Goal: Task Accomplishment & Management: Manage account settings

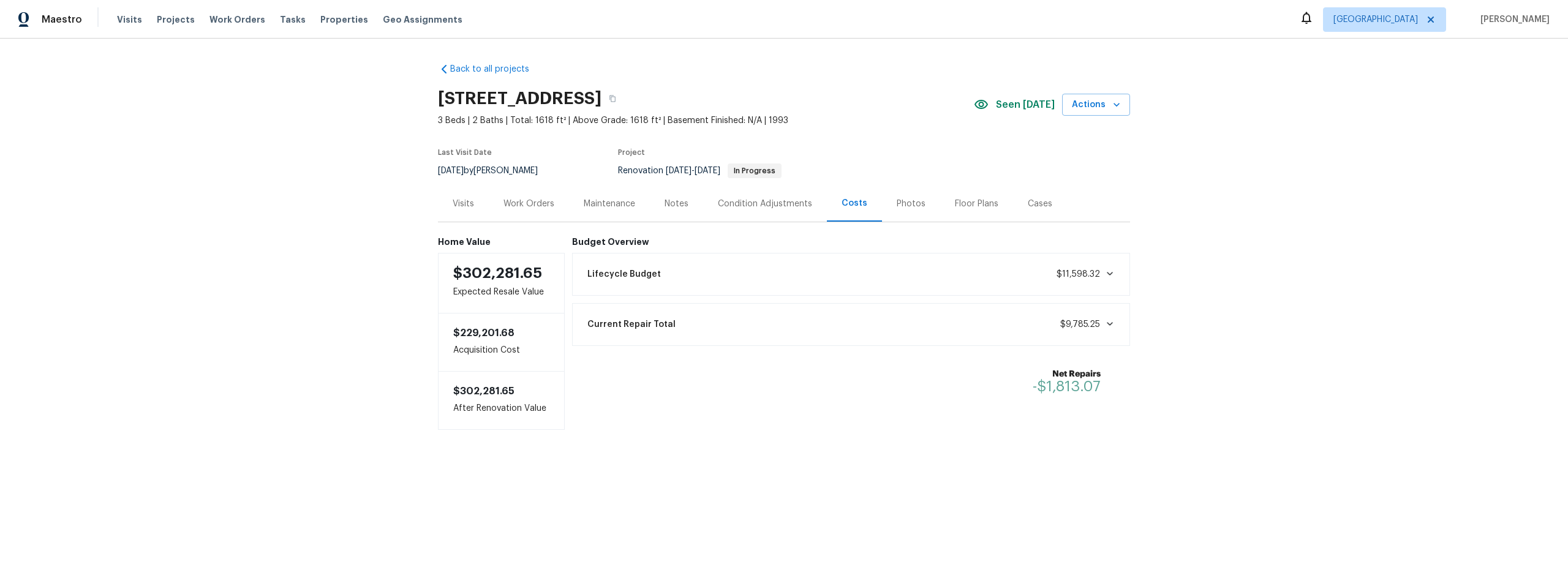
click at [544, 203] on div "Work Orders" at bounding box center [528, 204] width 51 height 12
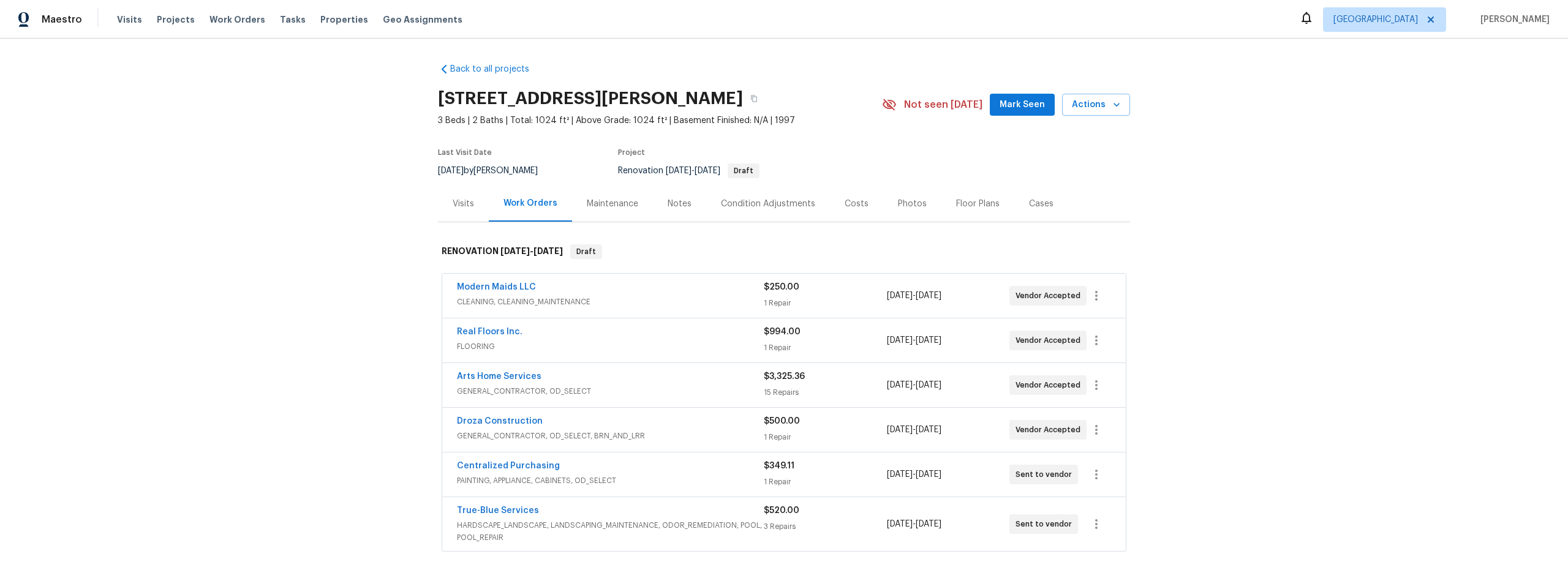
scroll to position [11, 0]
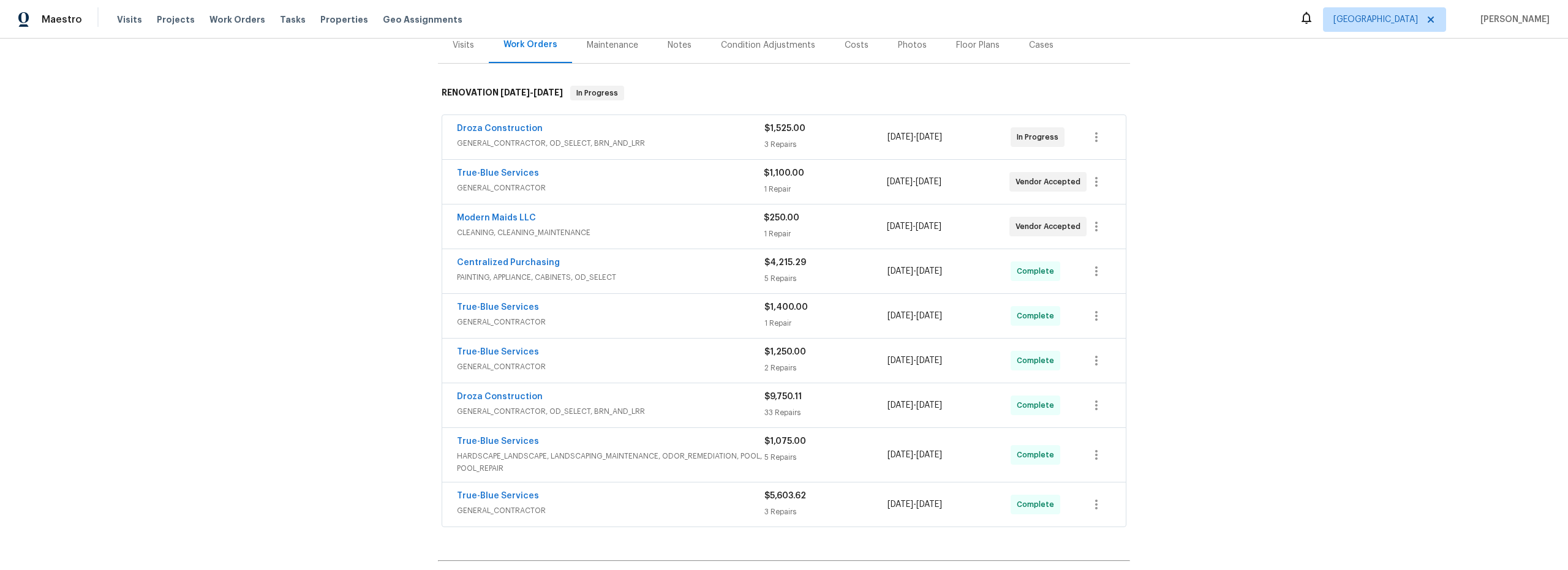
scroll to position [316, 0]
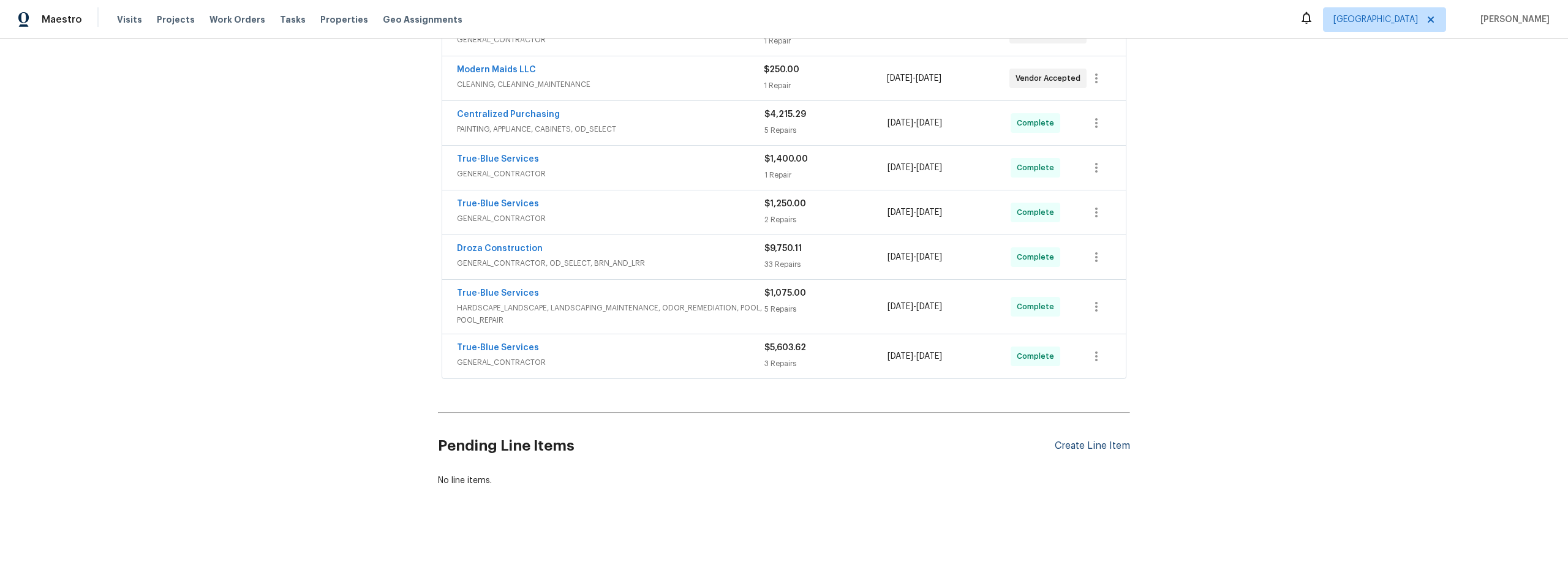
click at [1078, 440] on div "Create Line Item" at bounding box center [1092, 446] width 76 height 11
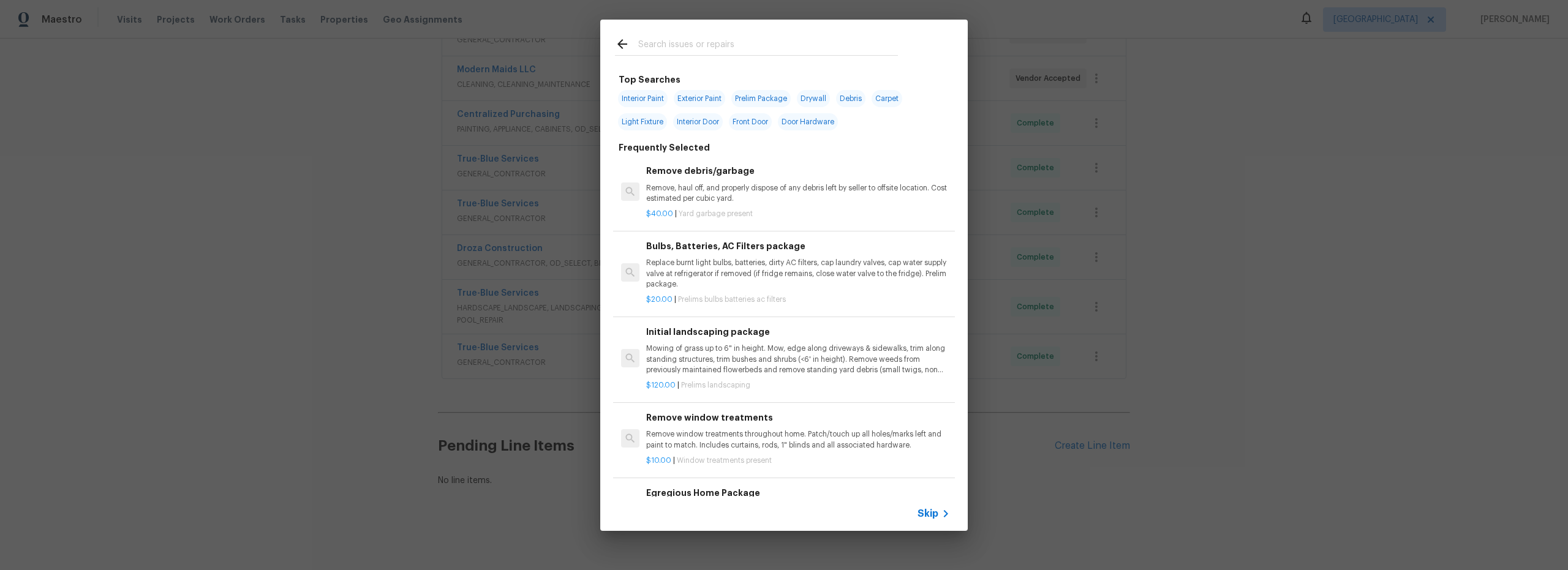
click at [693, 56] on div at bounding box center [755, 55] width 283 height 1
click at [682, 42] on input "text" at bounding box center [767, 46] width 259 height 19
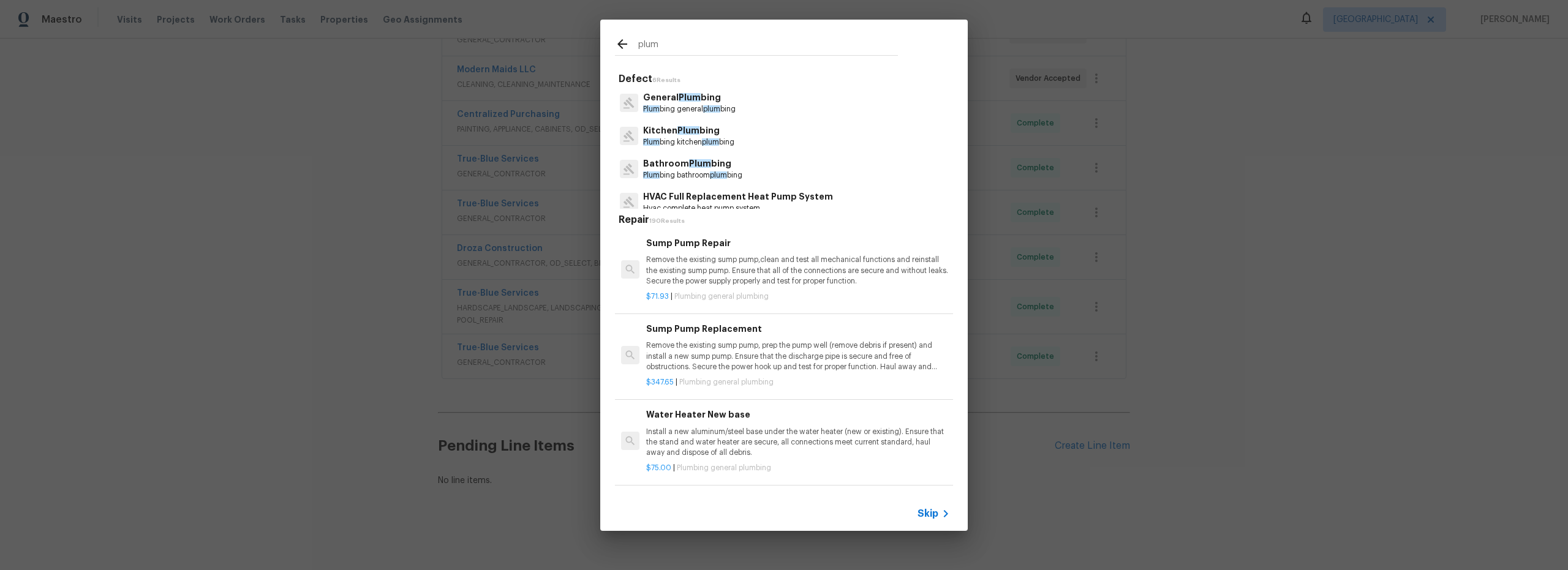
type input "plum"
click at [701, 103] on p "General Plum bing" at bounding box center [689, 97] width 93 height 13
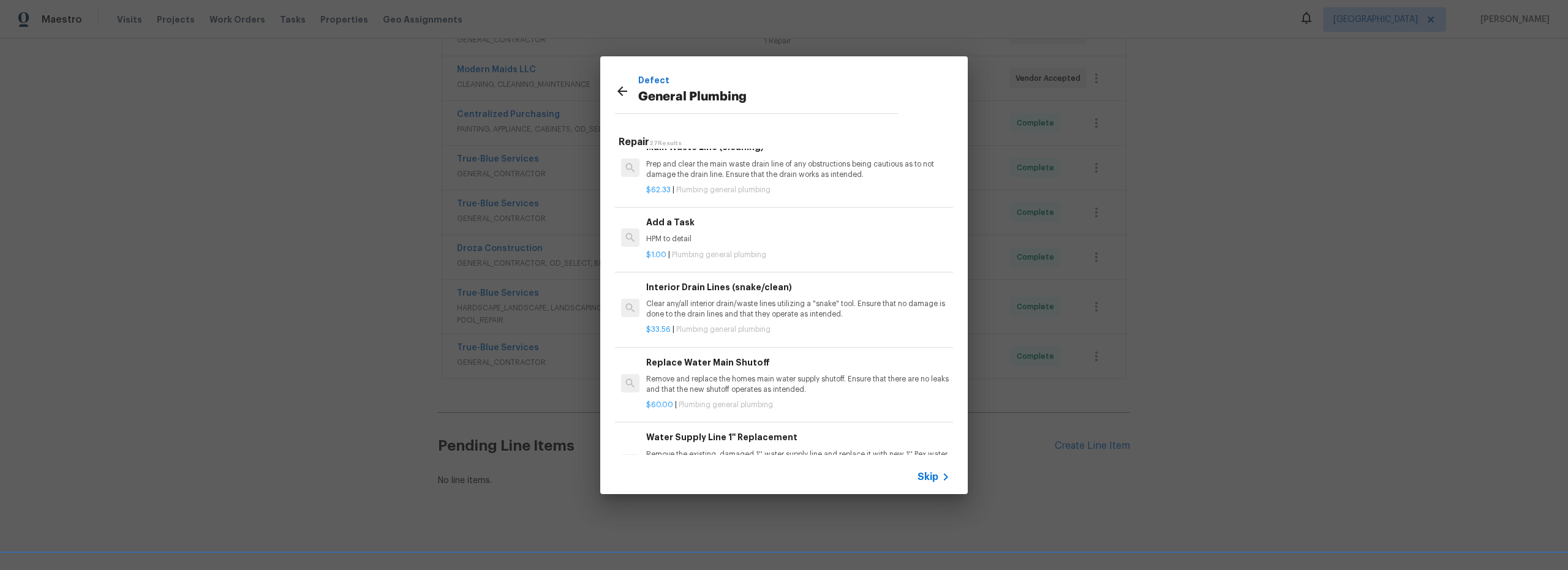
scroll to position [1428, 0]
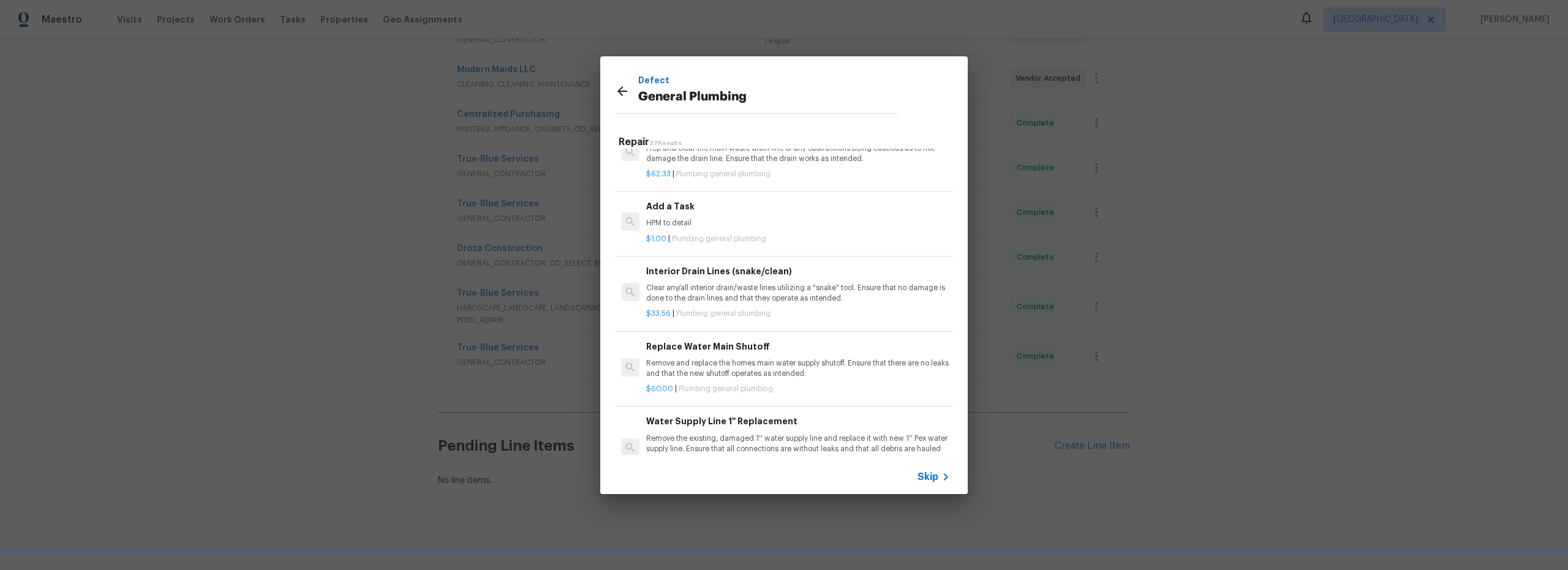
click at [776, 304] on p "Clear any/all interior drain/waste lines utilizing a "snake" tool. Ensure that …" at bounding box center [797, 293] width 304 height 21
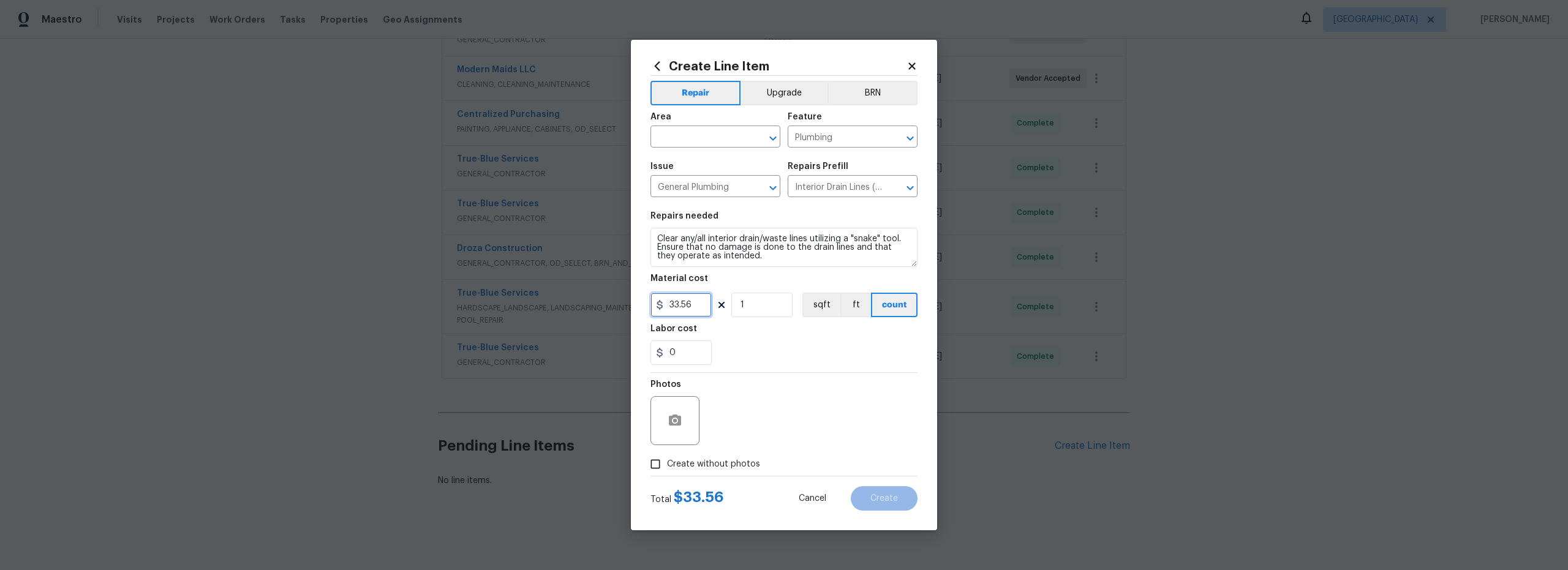
drag, startPoint x: 700, startPoint y: 303, endPoint x: 578, endPoint y: 287, distance: 123.0
click at [640, 297] on div "Create Line Item Repair Upgrade BRN Area ​ Feature Plumbing ​ Issue General Plu…" at bounding box center [784, 284] width 306 height 490
type input "250"
click at [706, 135] on input "text" at bounding box center [698, 138] width 96 height 19
click at [719, 188] on li "Interior Overall" at bounding box center [715, 184] width 130 height 20
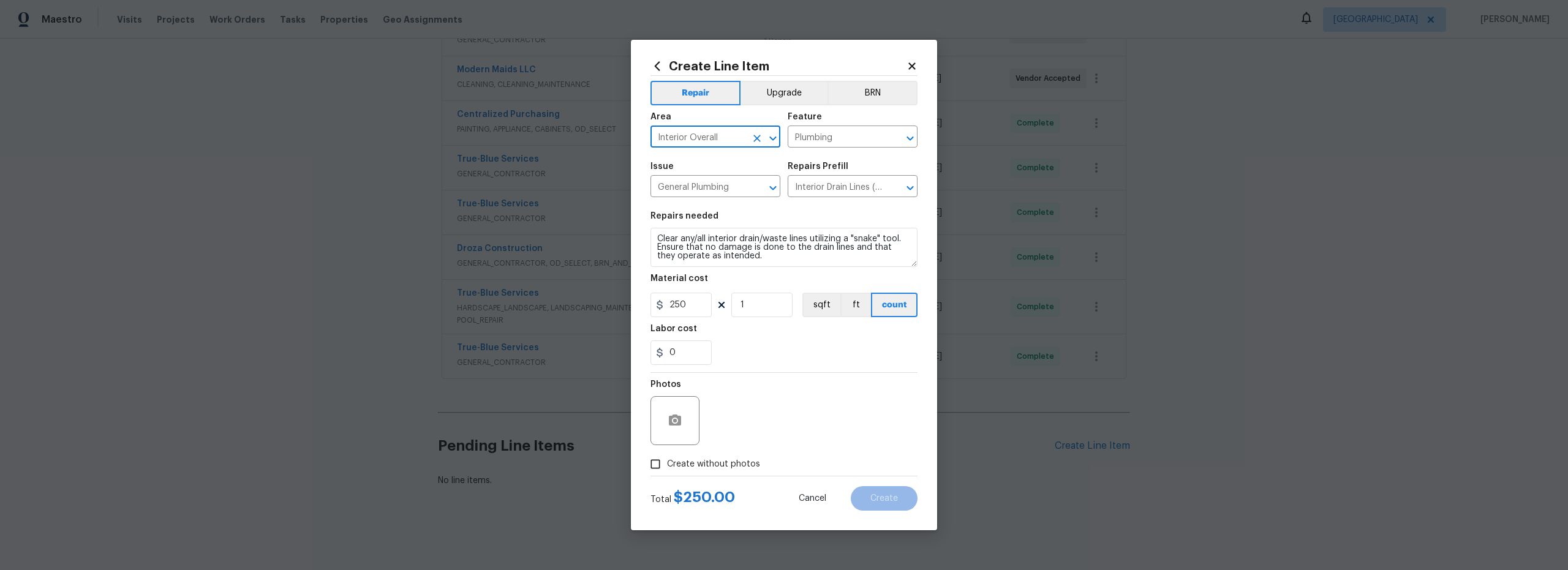
type input "Interior Overall"
click at [778, 262] on textarea "Clear any/all interior drain/waste lines utilizing a "snake" tool. Ensure that …" at bounding box center [784, 247] width 267 height 39
click at [662, 465] on input "Create without photos" at bounding box center [655, 464] width 23 height 23
checkbox input "true"
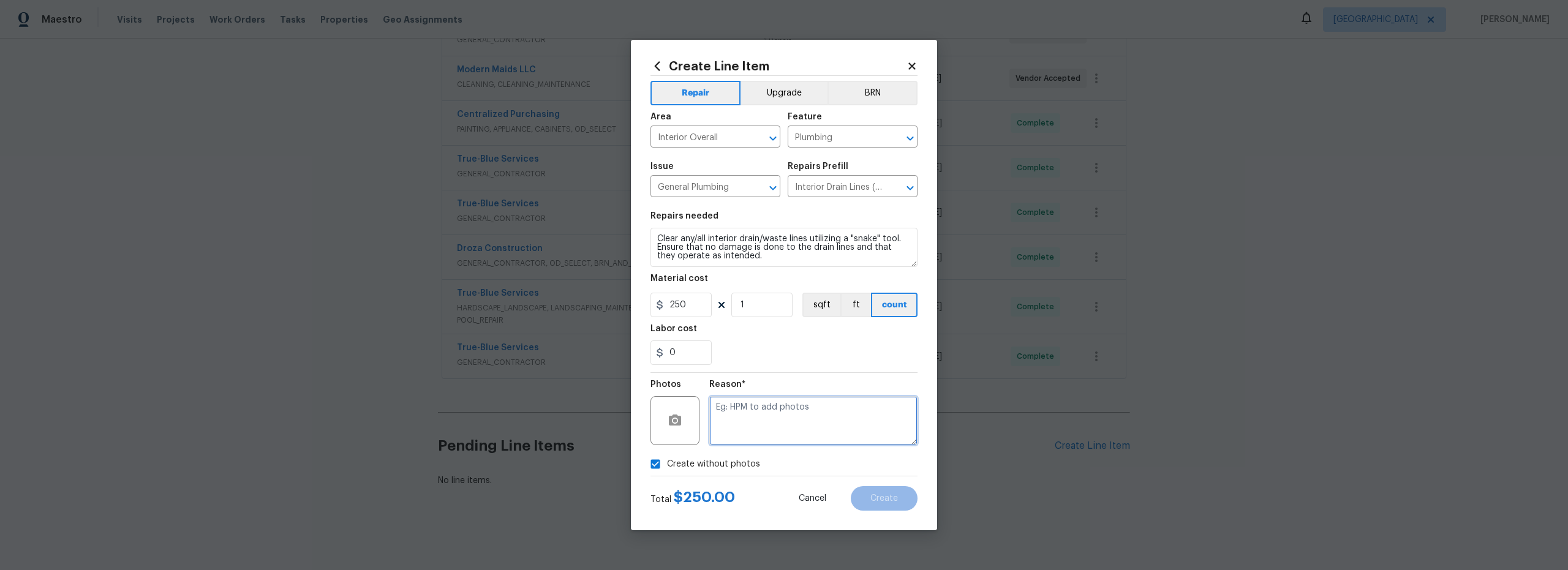
click at [794, 424] on textarea at bounding box center [813, 420] width 209 height 49
type textarea "na"
click at [878, 502] on span "Create" at bounding box center [883, 498] width 27 height 9
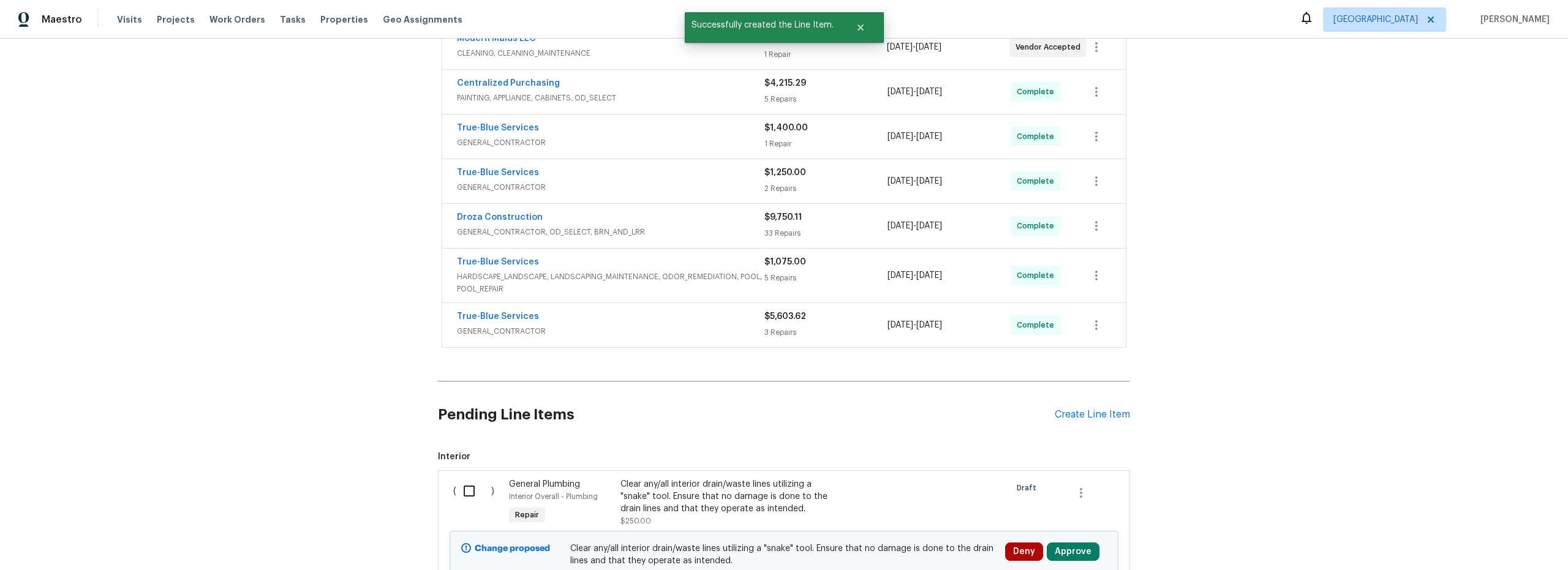
scroll to position [411, 0]
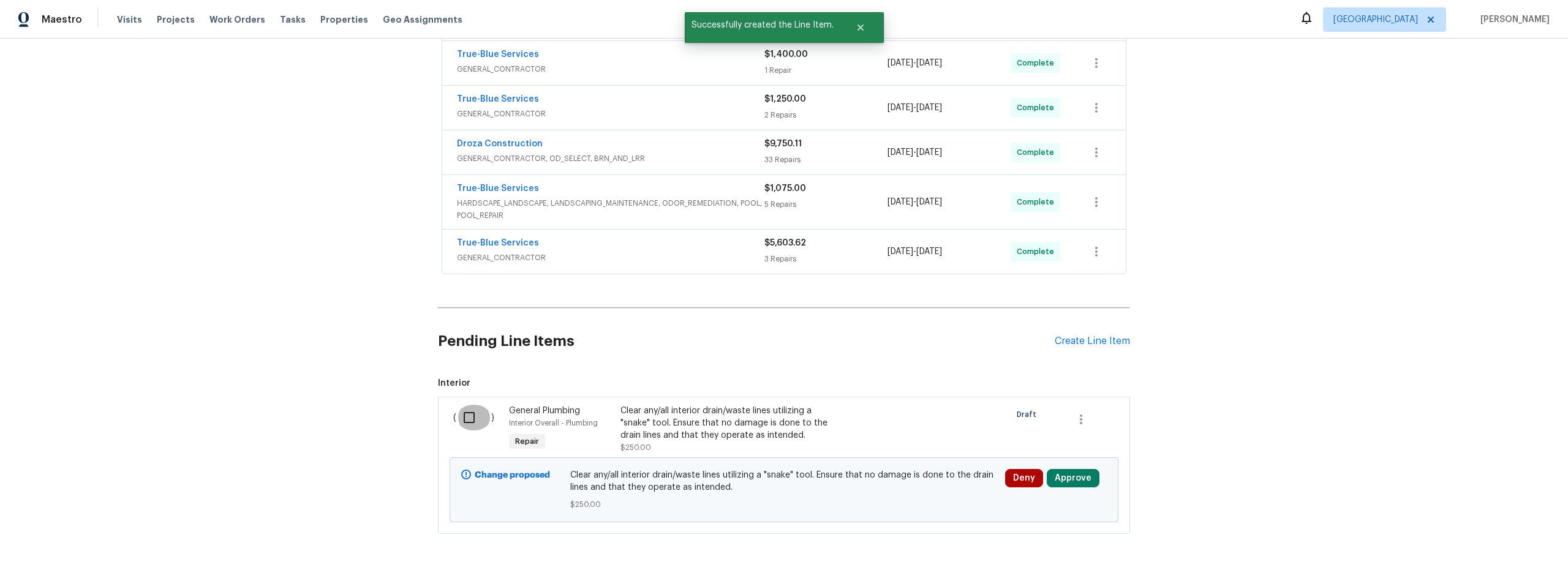
click at [473, 422] on input "checkbox" at bounding box center [473, 418] width 35 height 26
checkbox input "true"
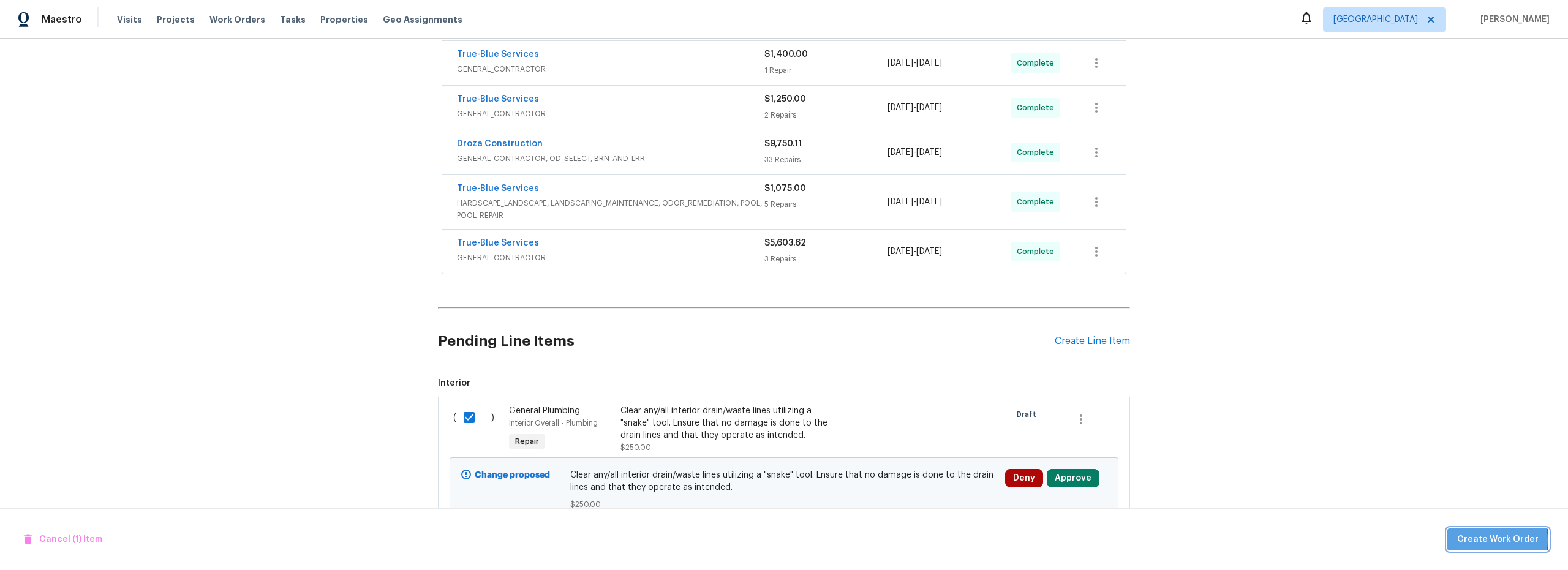
click at [1501, 540] on span "Create Work Order" at bounding box center [1497, 539] width 81 height 15
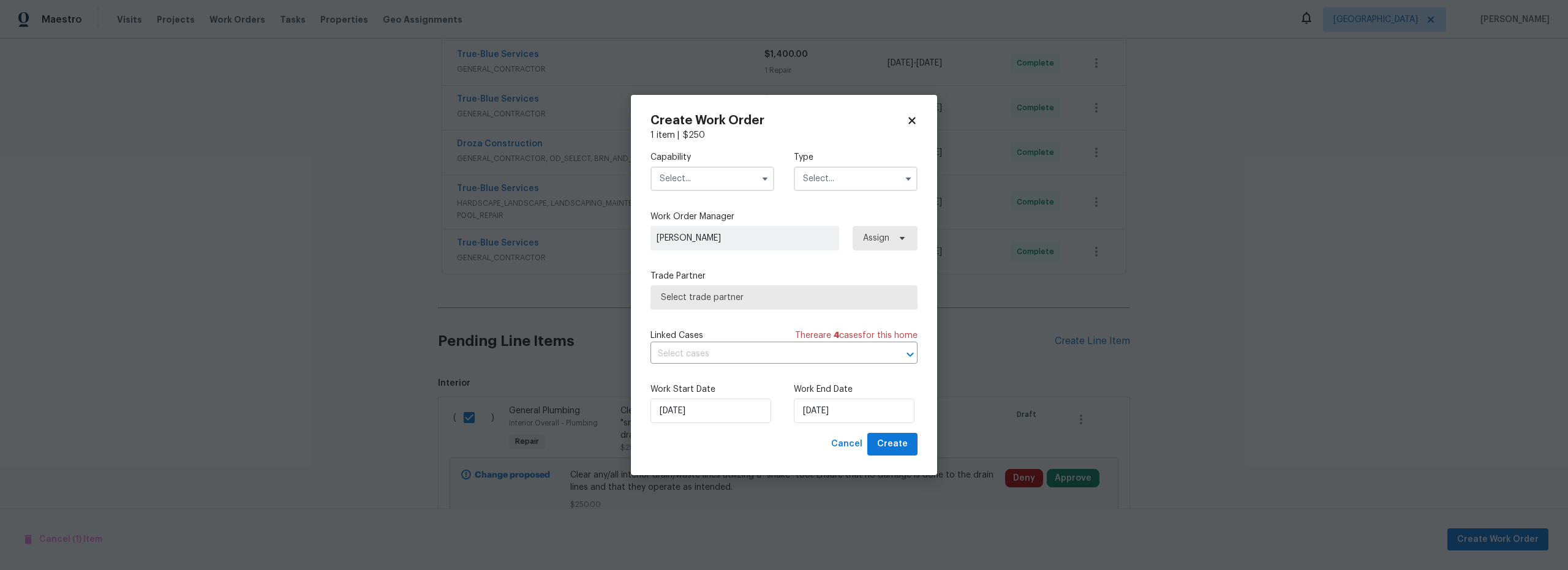
click at [719, 180] on input "text" at bounding box center [713, 179] width 124 height 24
click at [701, 273] on div "Plumbing" at bounding box center [712, 262] width 118 height 22
type input "Plumbing"
click at [830, 187] on input "text" at bounding box center [855, 179] width 124 height 24
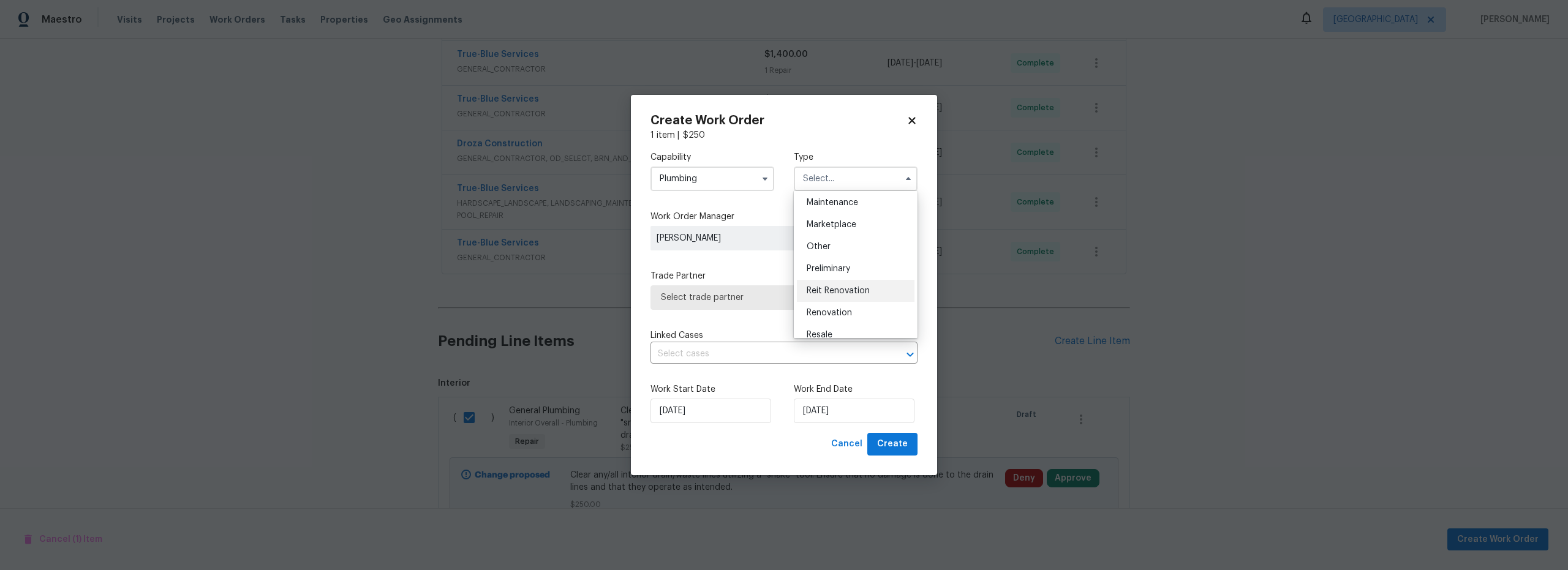
scroll to position [202, 0]
click at [839, 308] on span "Renovation" at bounding box center [829, 312] width 45 height 9
type input "Renovation"
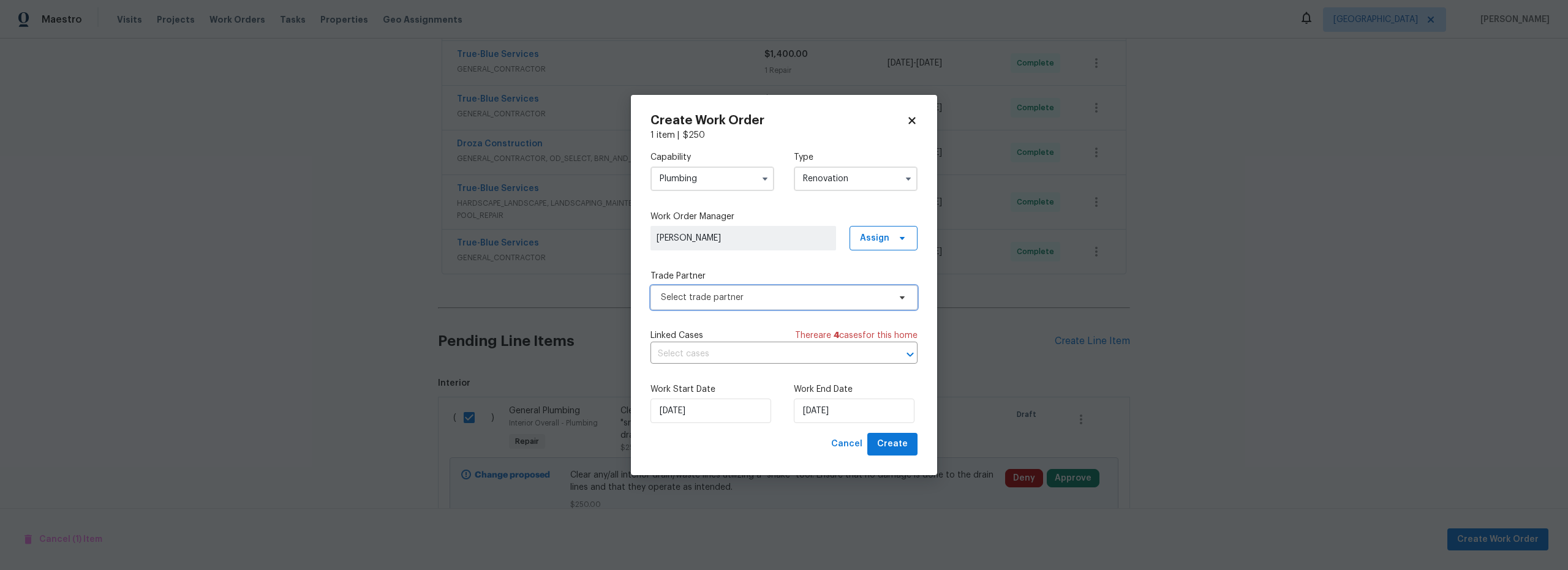
click at [750, 305] on span "Select trade partner" at bounding box center [784, 297] width 267 height 24
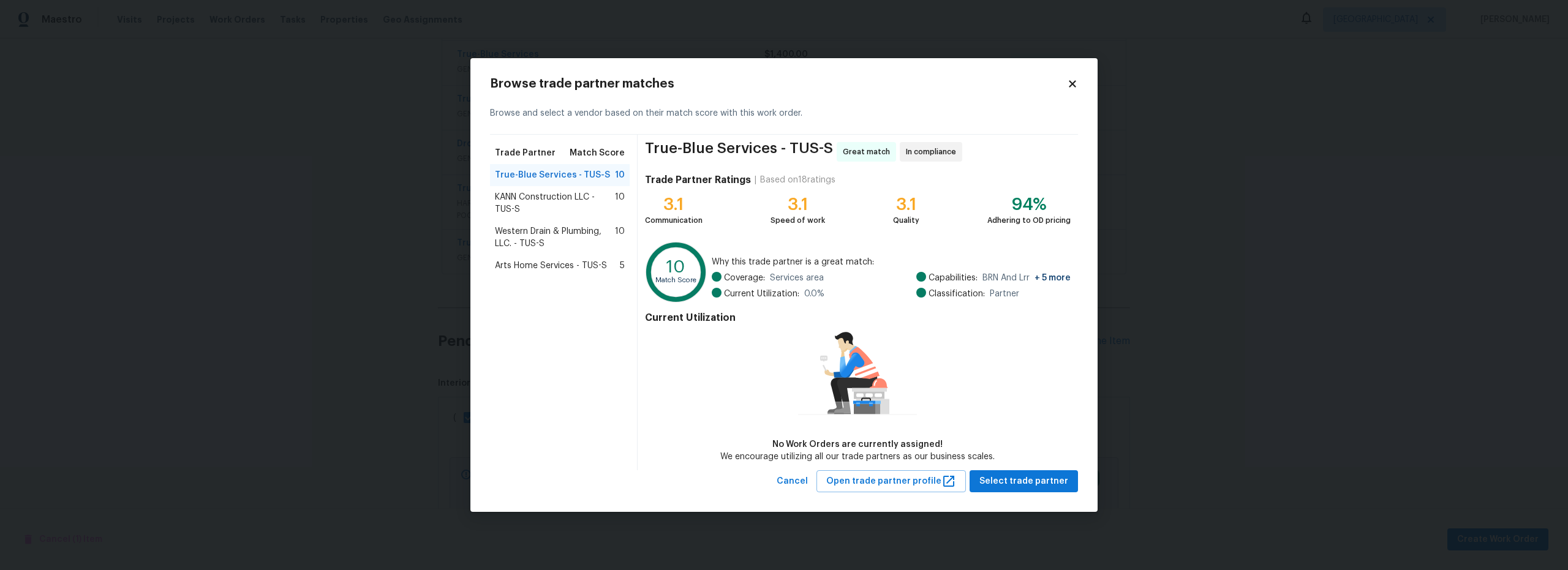
click at [556, 233] on span "Western Drain & Plumbing, LLC. - TUS-S" at bounding box center [554, 238] width 120 height 24
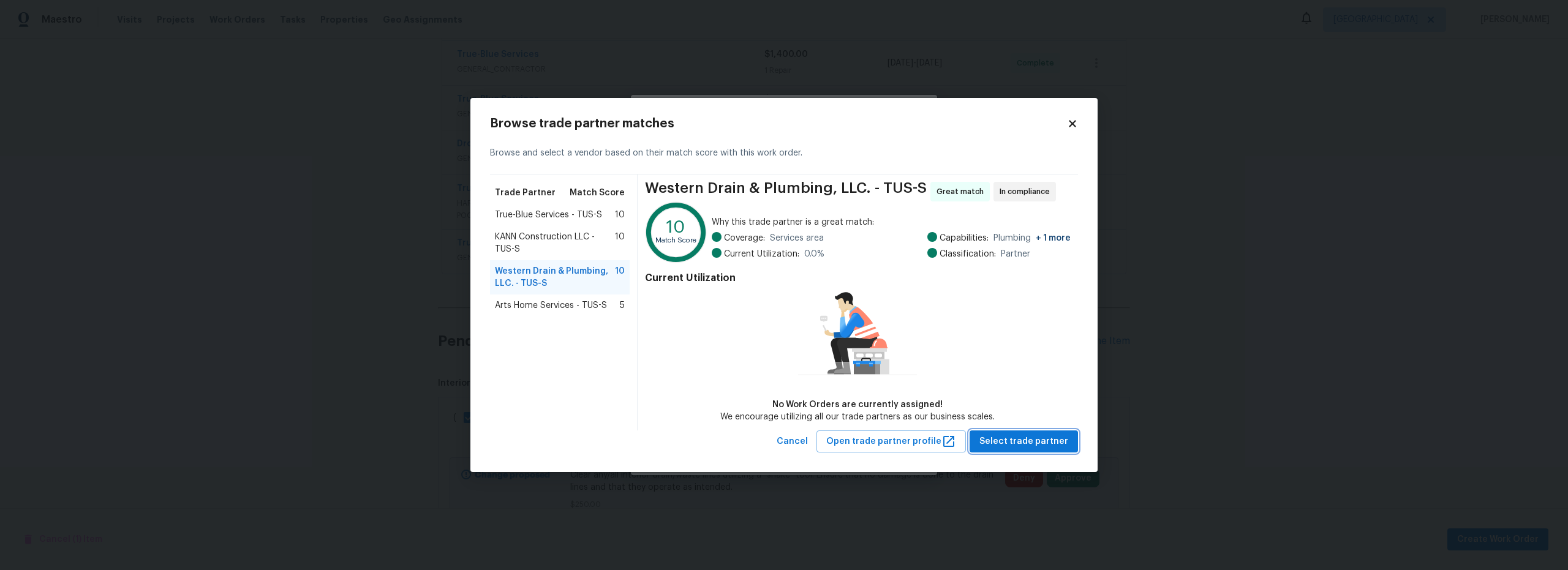
click at [1019, 442] on span "Select trade partner" at bounding box center [1024, 441] width 89 height 15
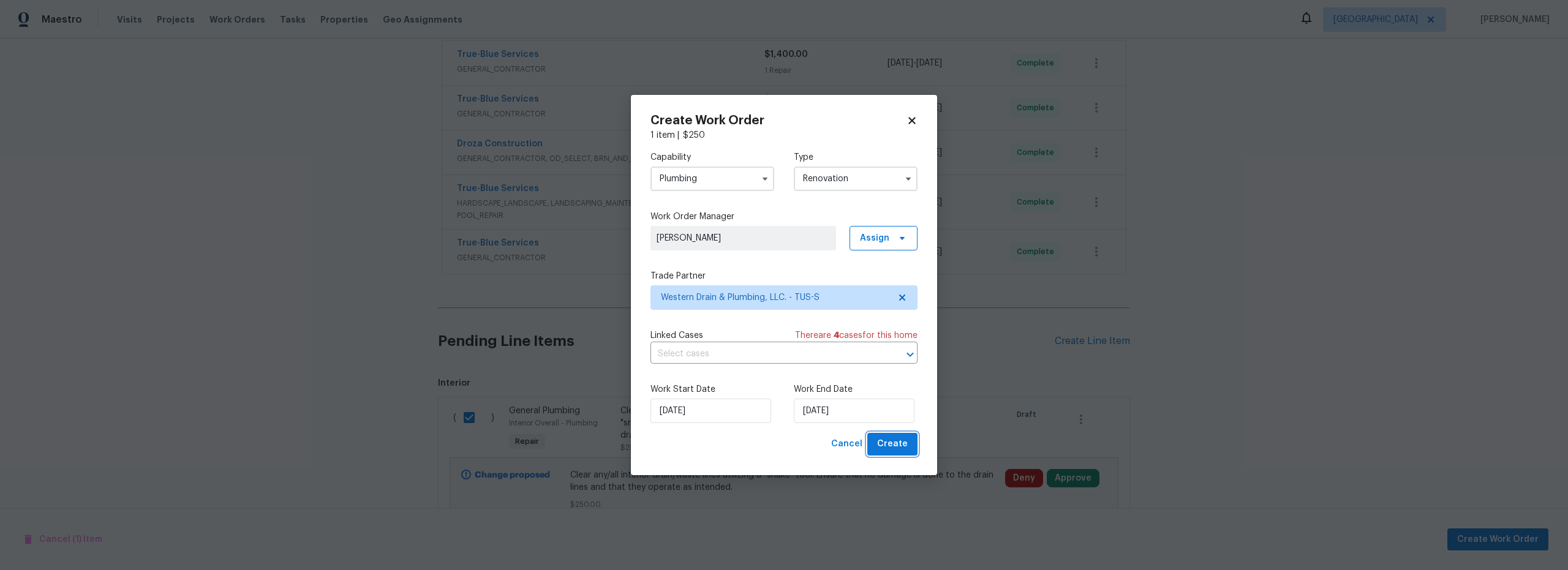
click at [891, 440] on span "Create" at bounding box center [892, 444] width 31 height 15
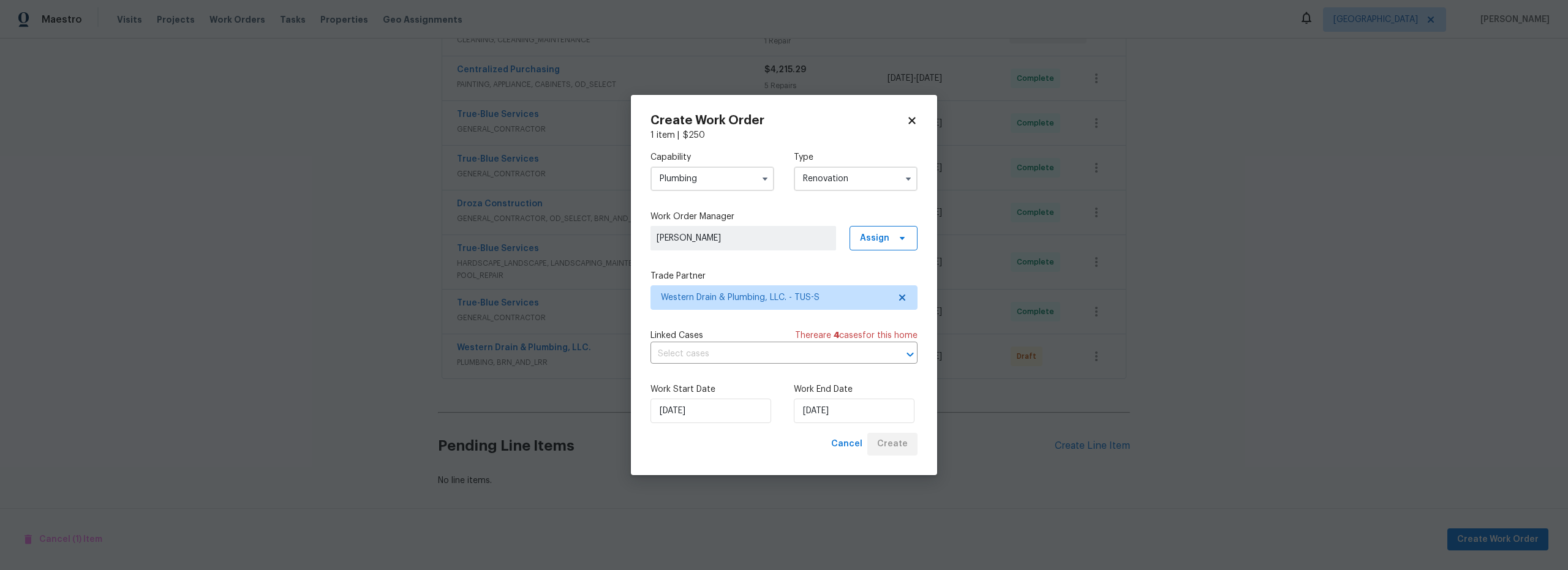
scroll to position [361, 0]
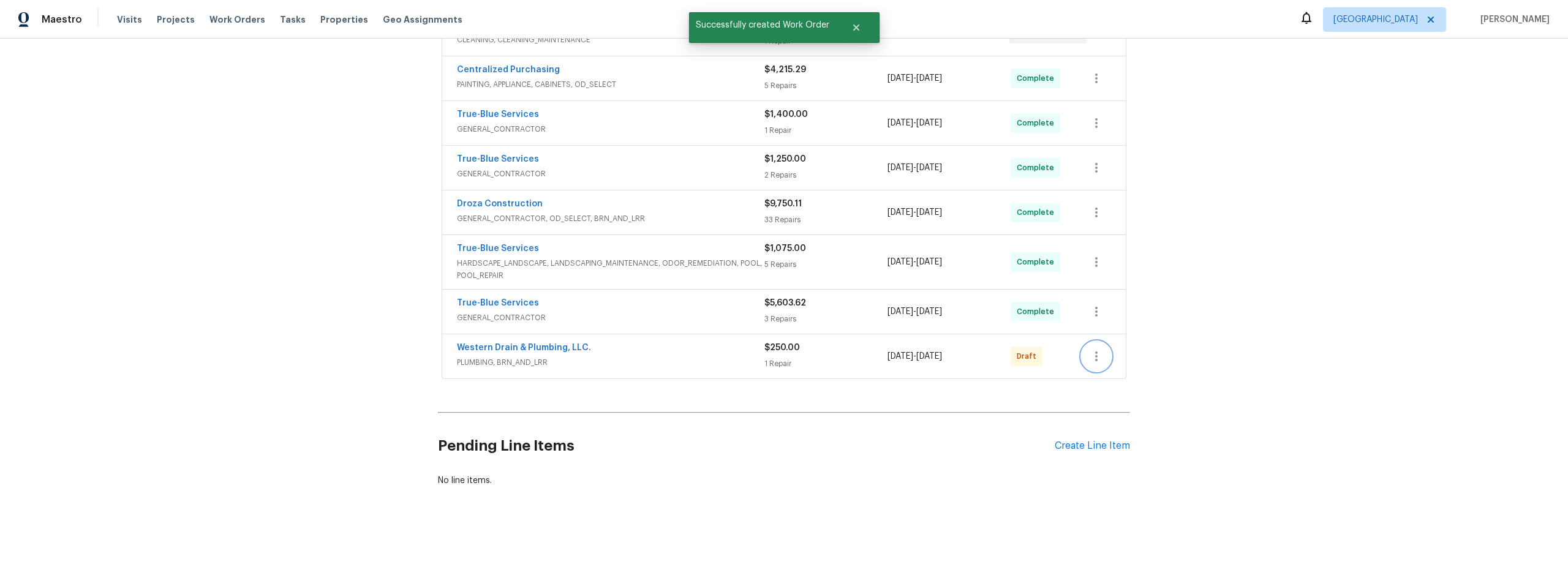
click at [1089, 351] on icon "button" at bounding box center [1096, 356] width 14 height 14
click at [1105, 367] on li "Confirm and Send to Vendor" at bounding box center [1146, 367] width 137 height 20
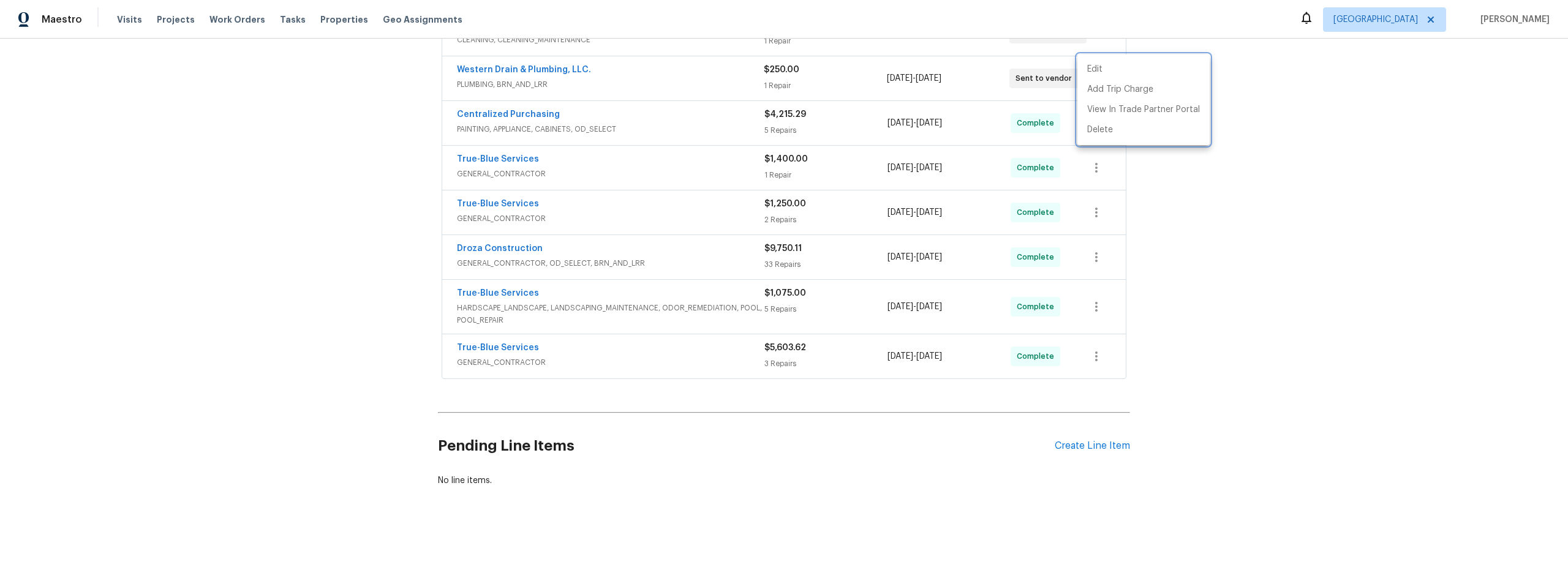
click at [1245, 332] on div at bounding box center [784, 285] width 1568 height 570
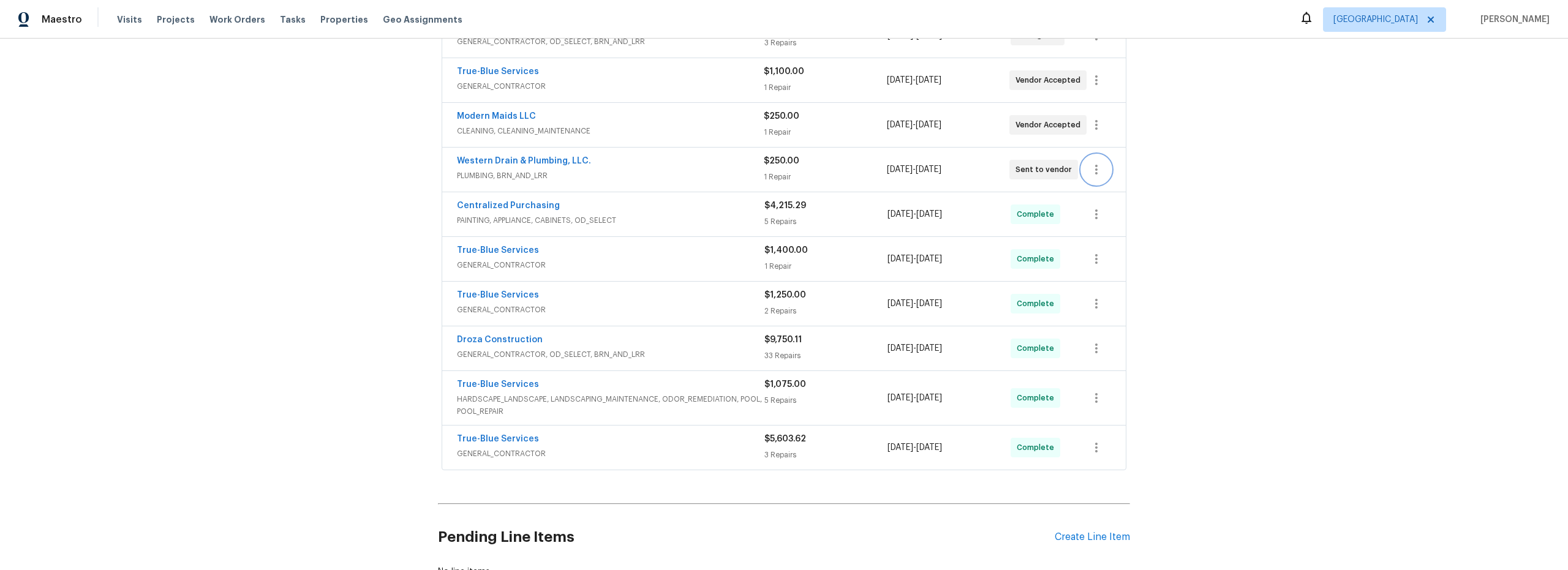
scroll to position [257, 0]
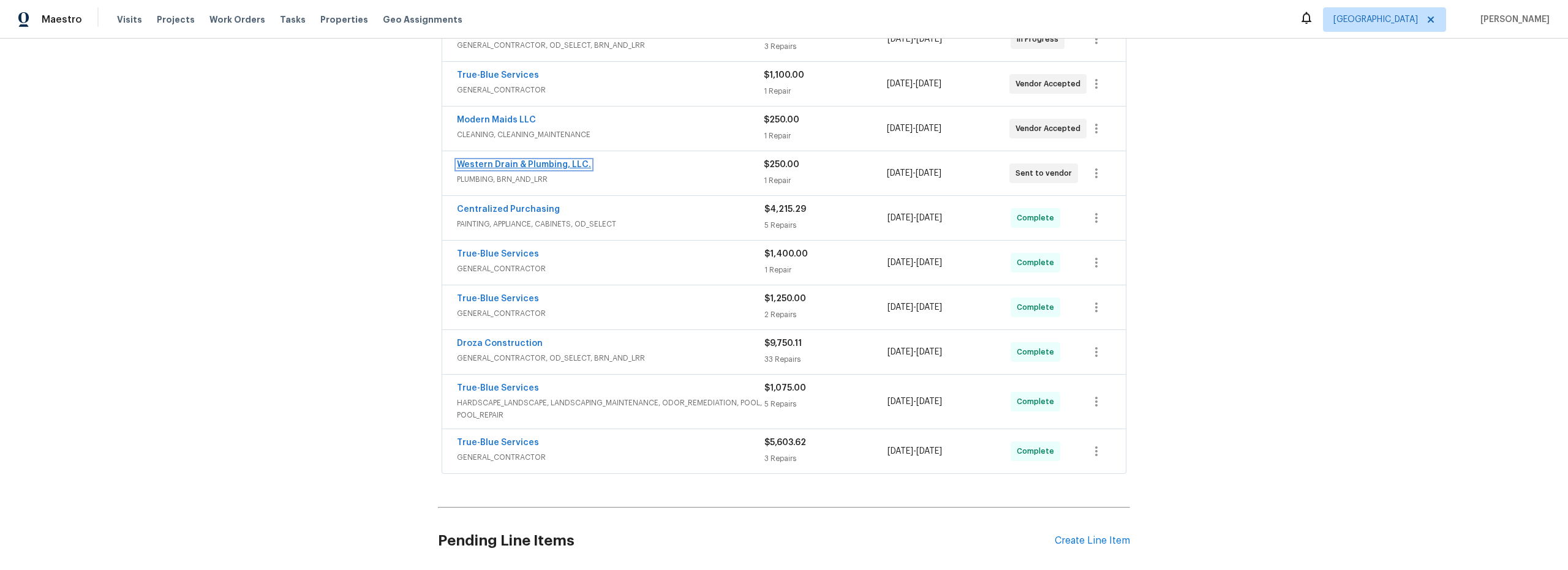
click at [544, 167] on link "Western Drain & Plumbing, LLC." at bounding box center [523, 164] width 134 height 9
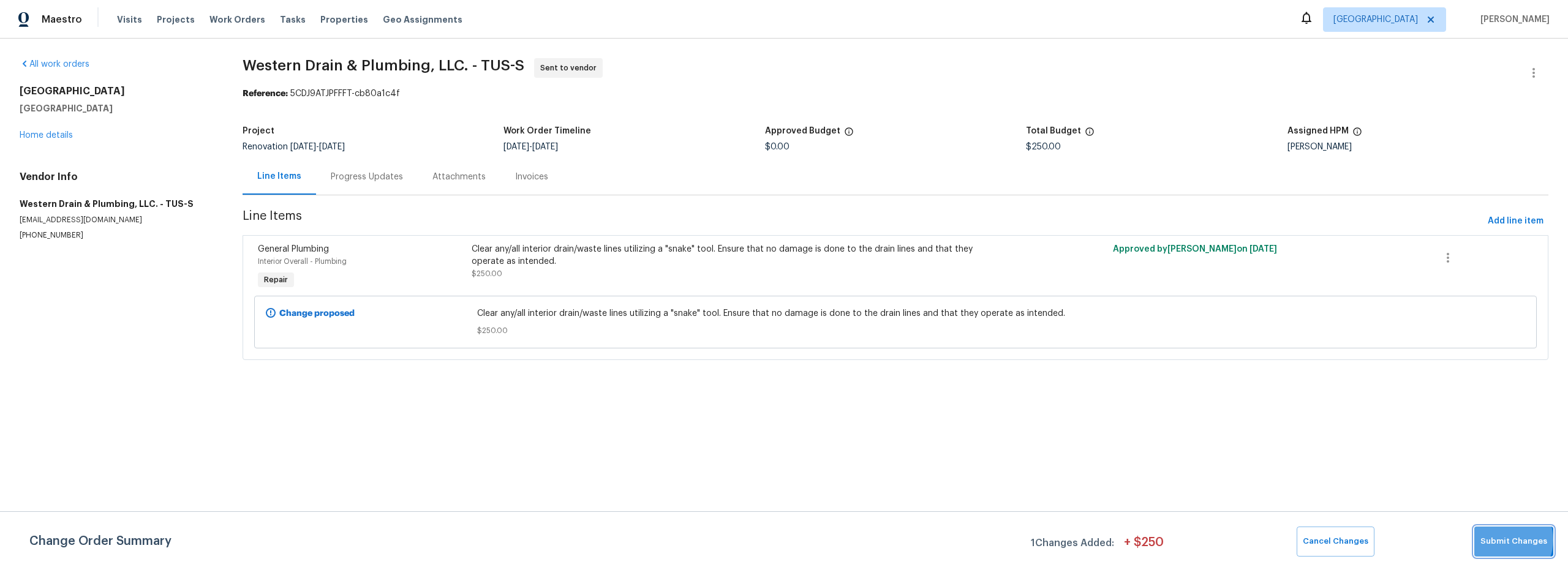
click at [1507, 540] on span "Submit Changes" at bounding box center [1513, 541] width 67 height 14
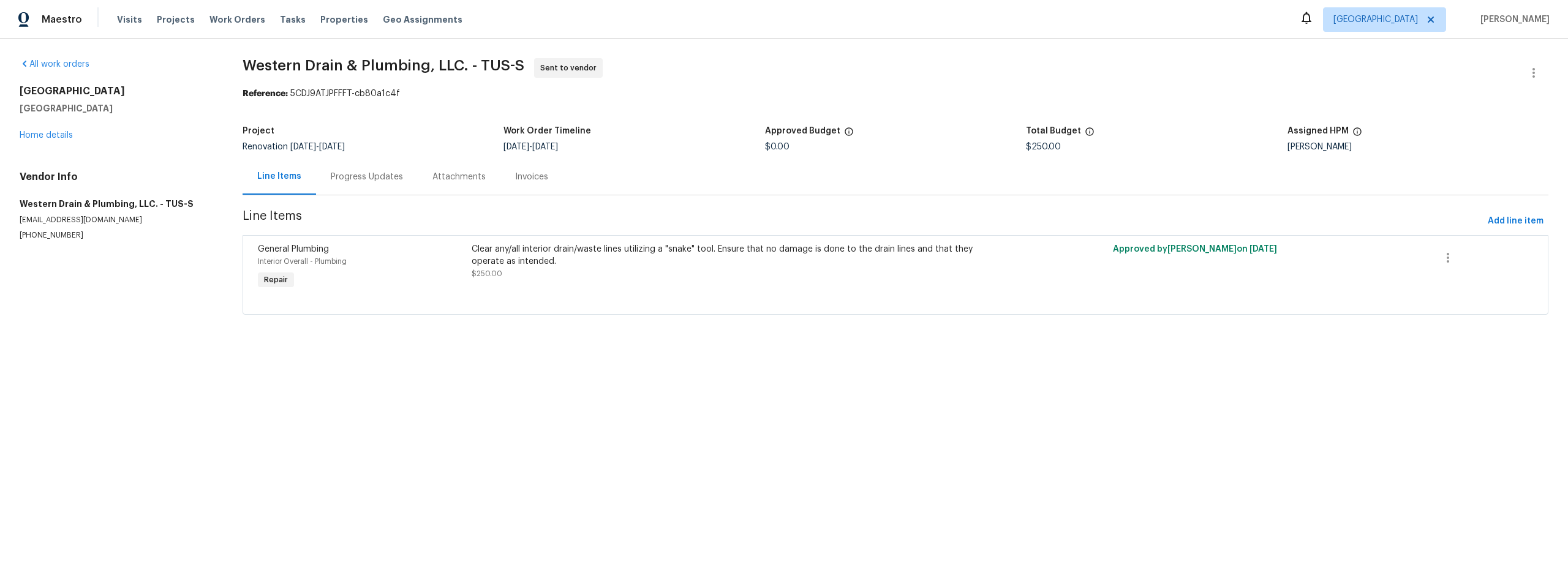
click at [360, 180] on div "Progress Updates" at bounding box center [367, 176] width 72 height 12
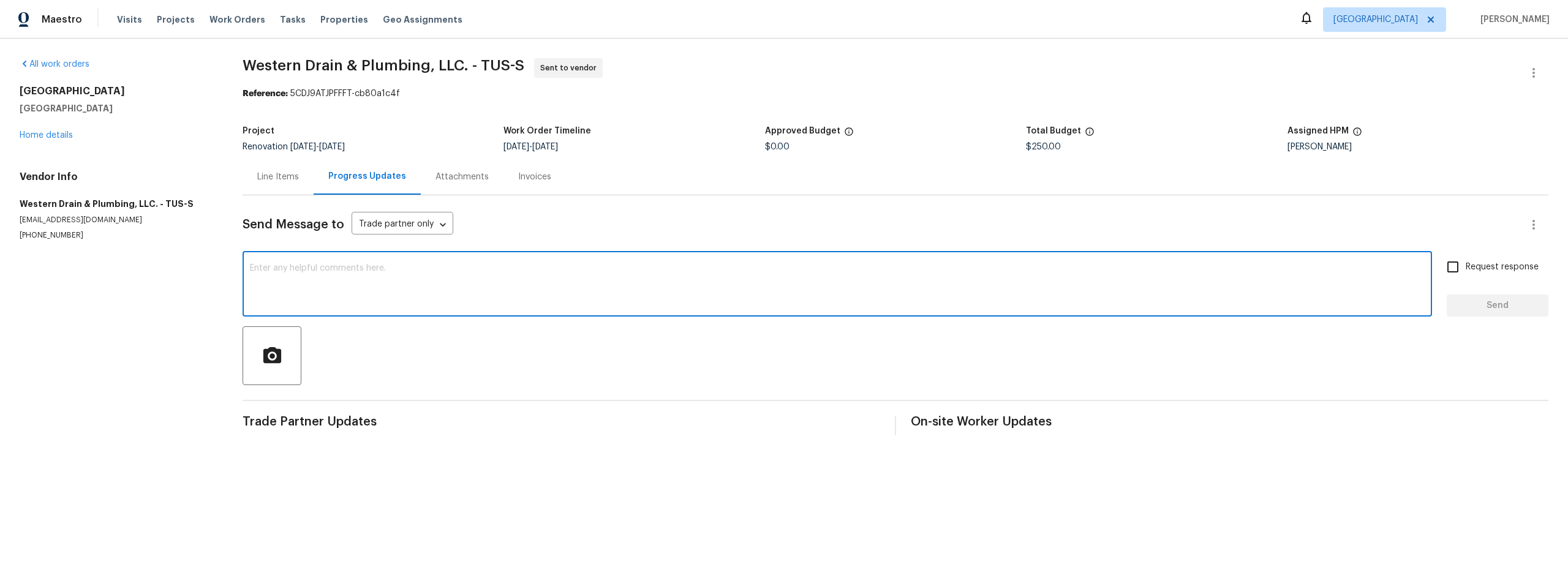
click at [436, 279] on textarea at bounding box center [837, 285] width 1174 height 43
type textarea "please schedule for 8/22. we have all the drains backing up"
click at [1451, 269] on input "Request response" at bounding box center [1453, 267] width 26 height 26
checkbox input "true"
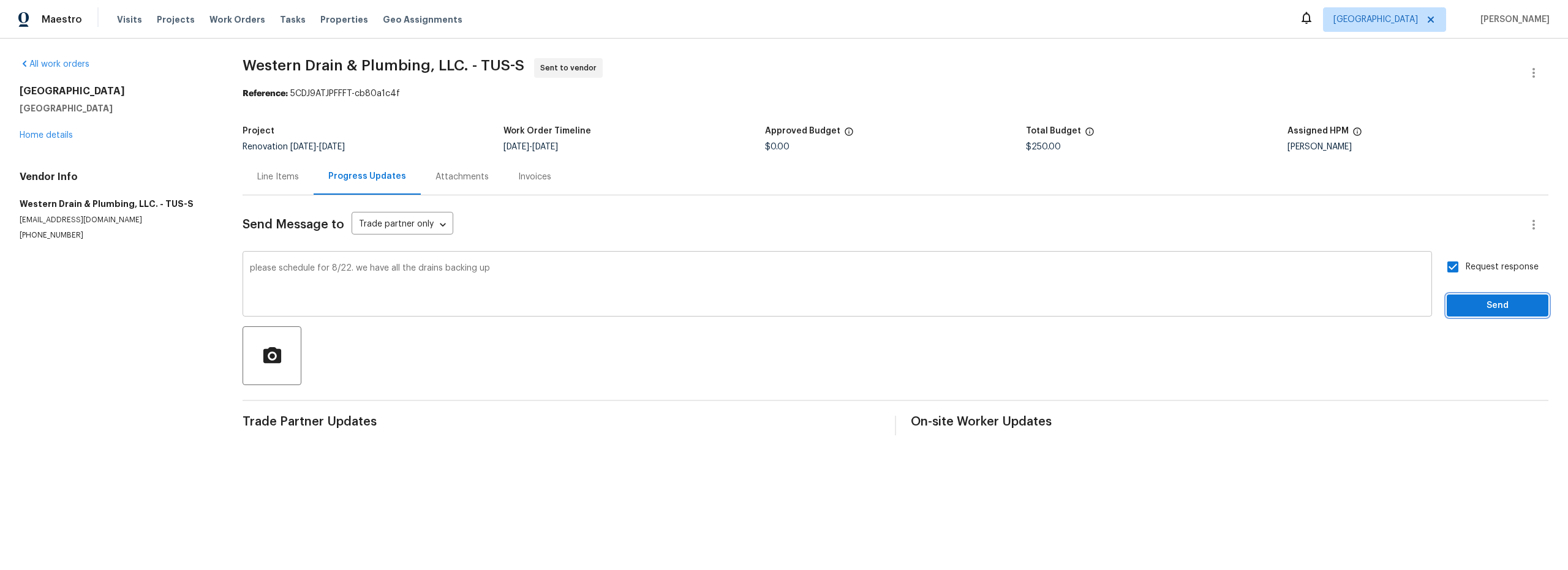
drag, startPoint x: 1477, startPoint y: 300, endPoint x: 1401, endPoint y: 316, distance: 77.7
click at [1477, 303] on span "Send" at bounding box center [1497, 305] width 82 height 15
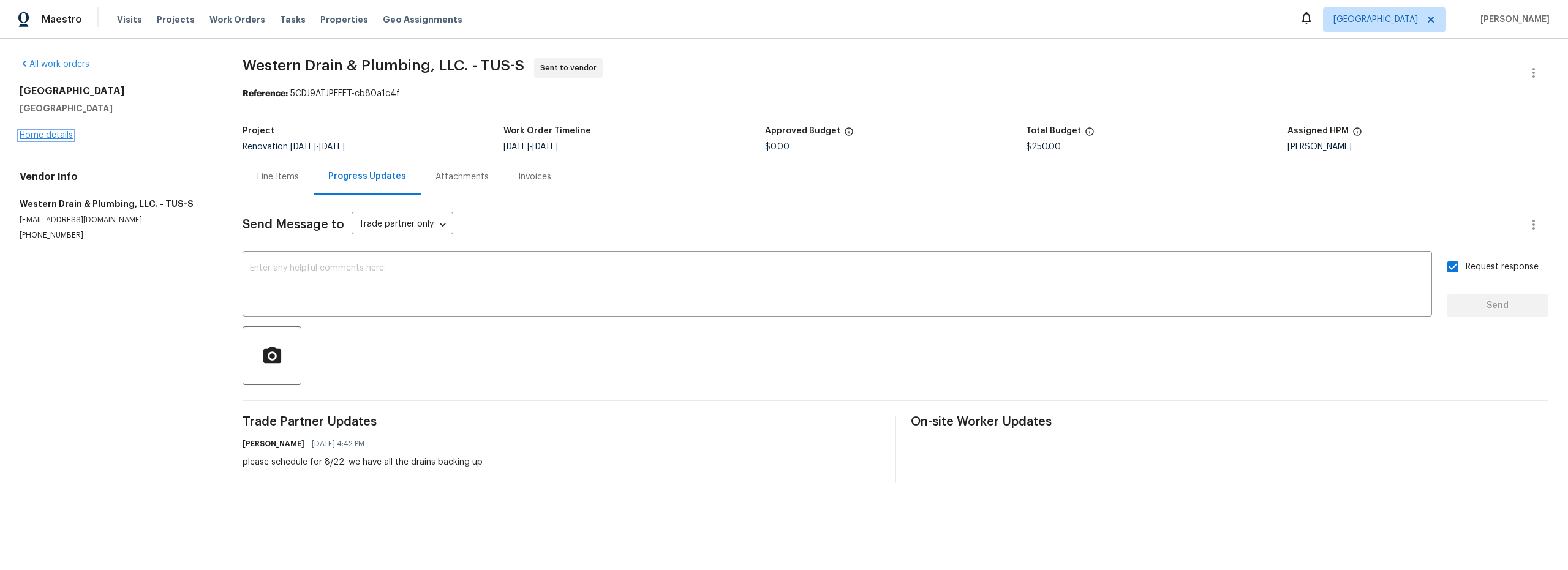
click at [63, 135] on link "Home details" at bounding box center [46, 135] width 53 height 9
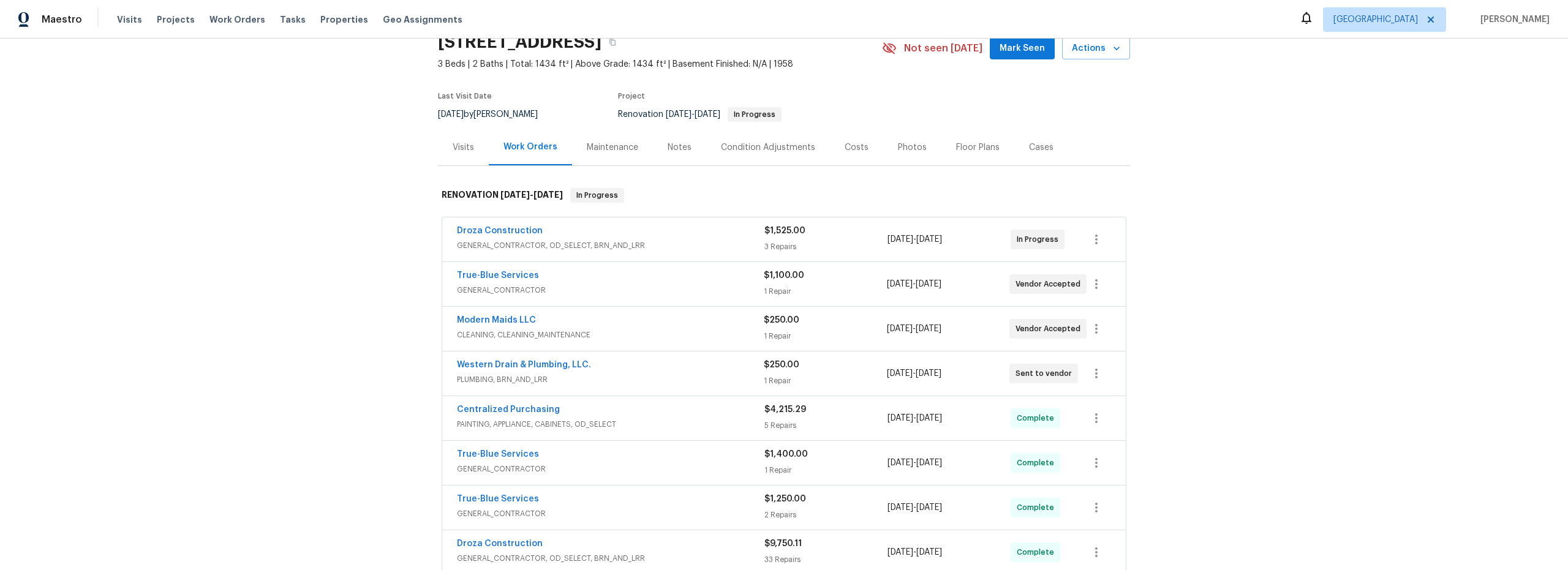
scroll to position [57, 0]
click at [1095, 375] on icon "button" at bounding box center [1096, 373] width 14 height 14
click at [1105, 377] on li "Edit" at bounding box center [1144, 373] width 132 height 20
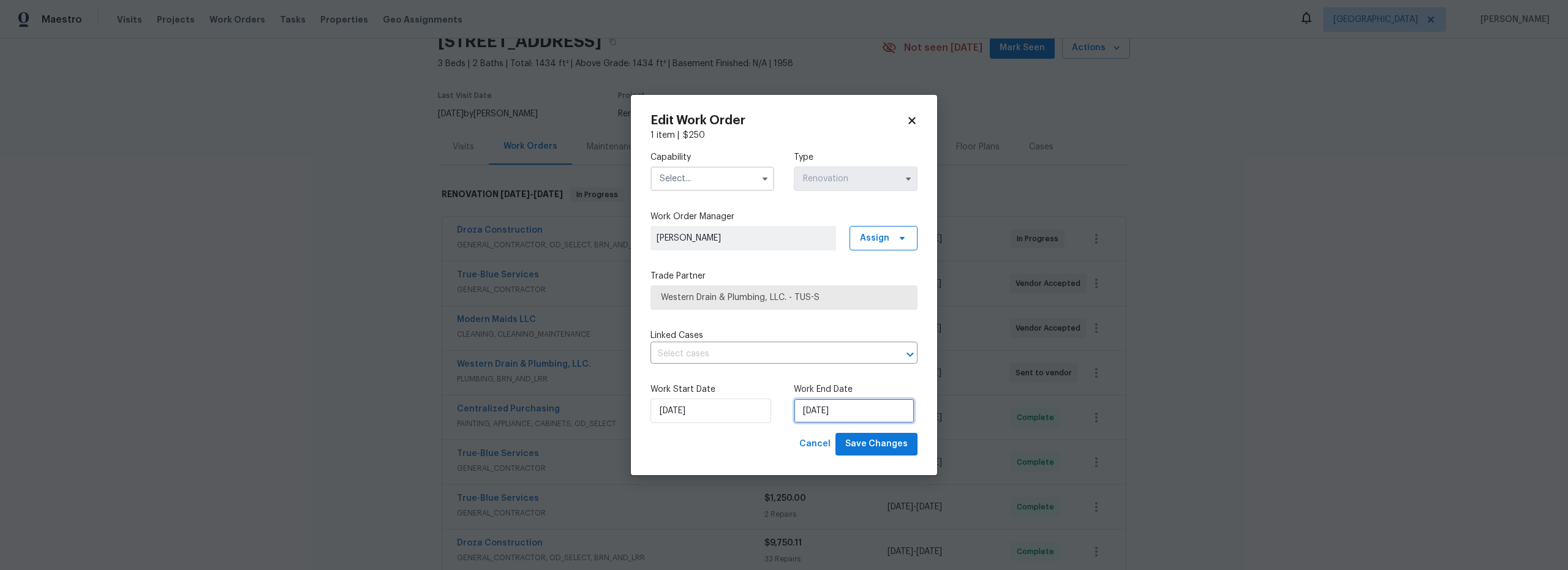
click at [898, 423] on div "Work Start Date 8/21/2025 Work End Date 8/21/2025" at bounding box center [784, 403] width 267 height 60
click at [887, 343] on div "22" at bounding box center [891, 340] width 19 height 17
type input "8/22/2025"
click at [713, 184] on input "text" at bounding box center [713, 179] width 124 height 24
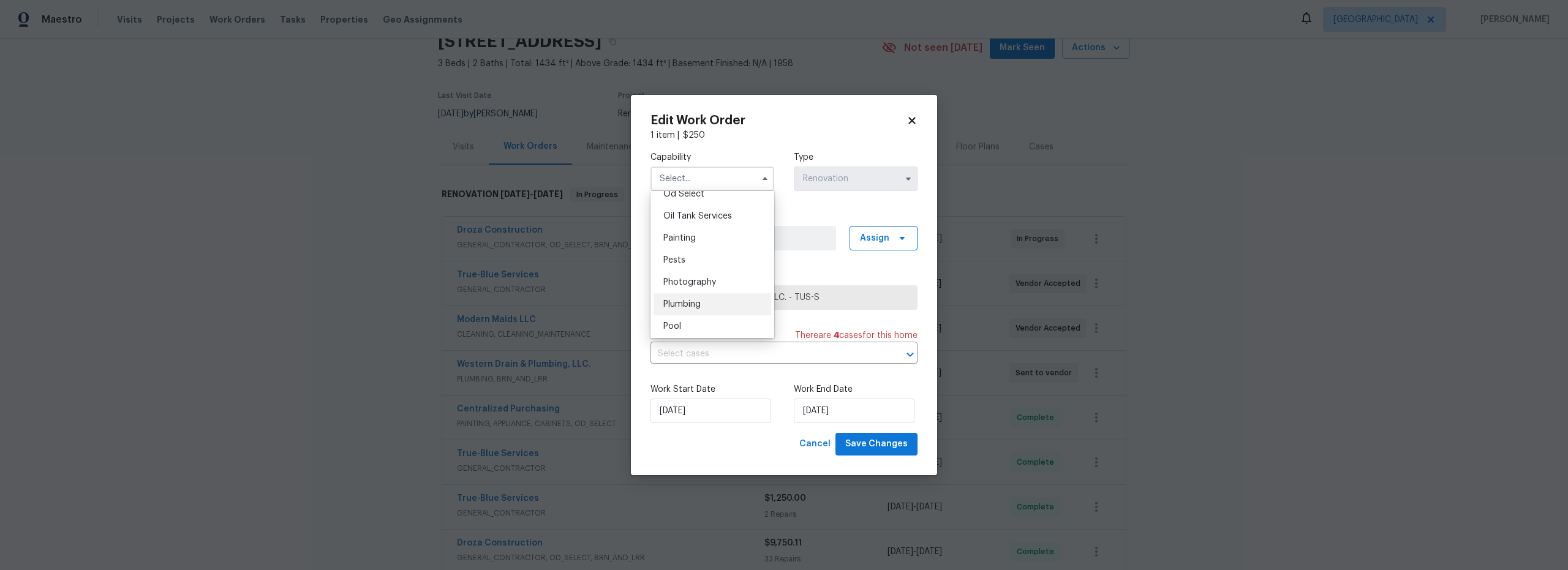
click at [700, 308] on span "Plumbing" at bounding box center [681, 304] width 37 height 9
type input "Plumbing"
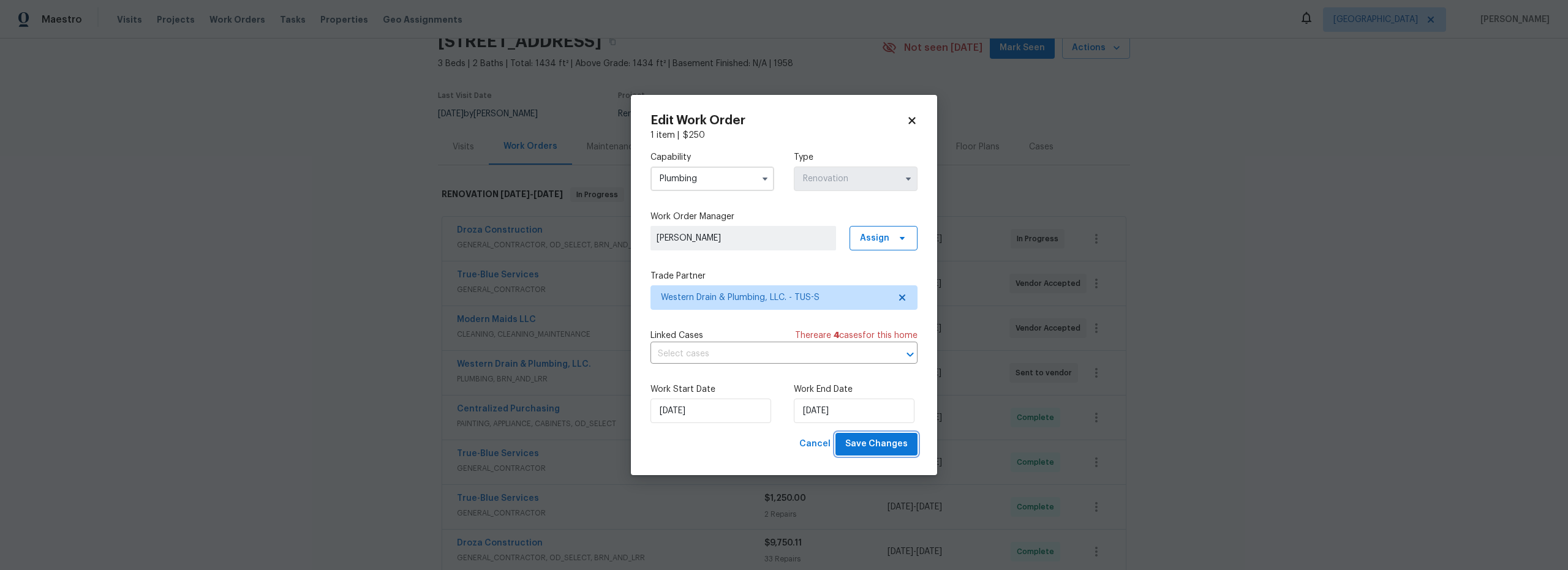
click at [900, 448] on span "Save Changes" at bounding box center [876, 444] width 63 height 15
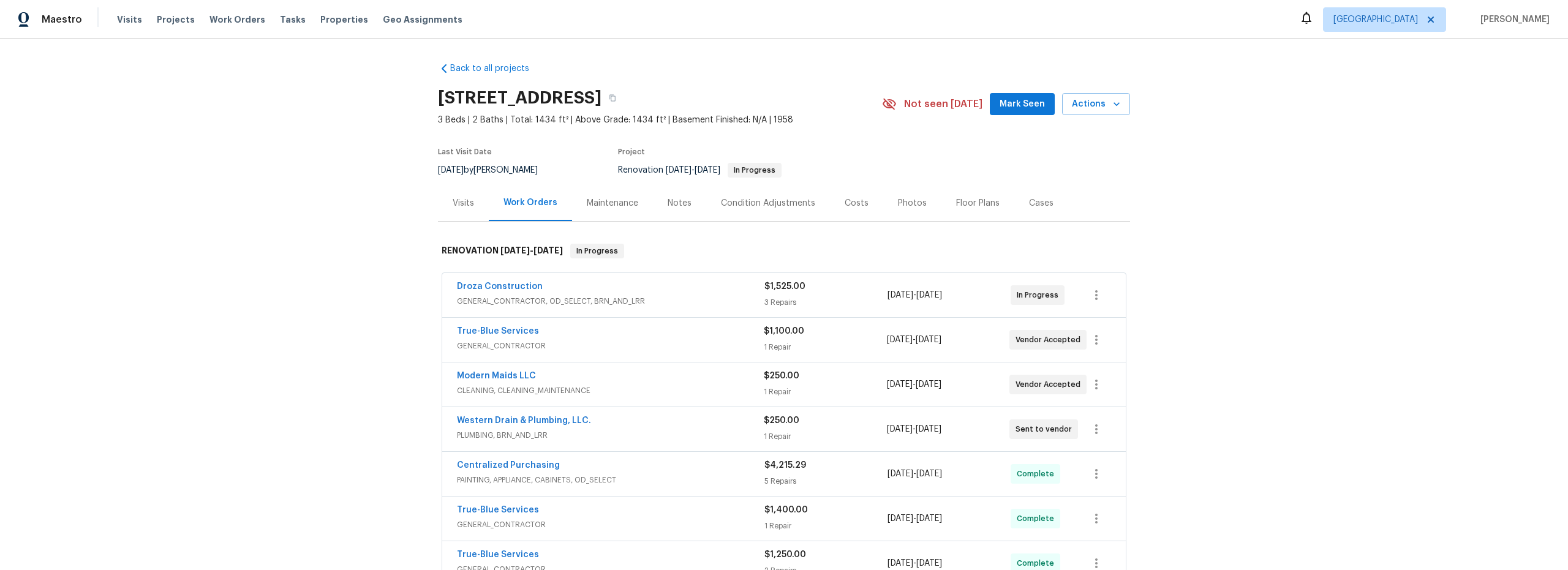
scroll to position [0, 0]
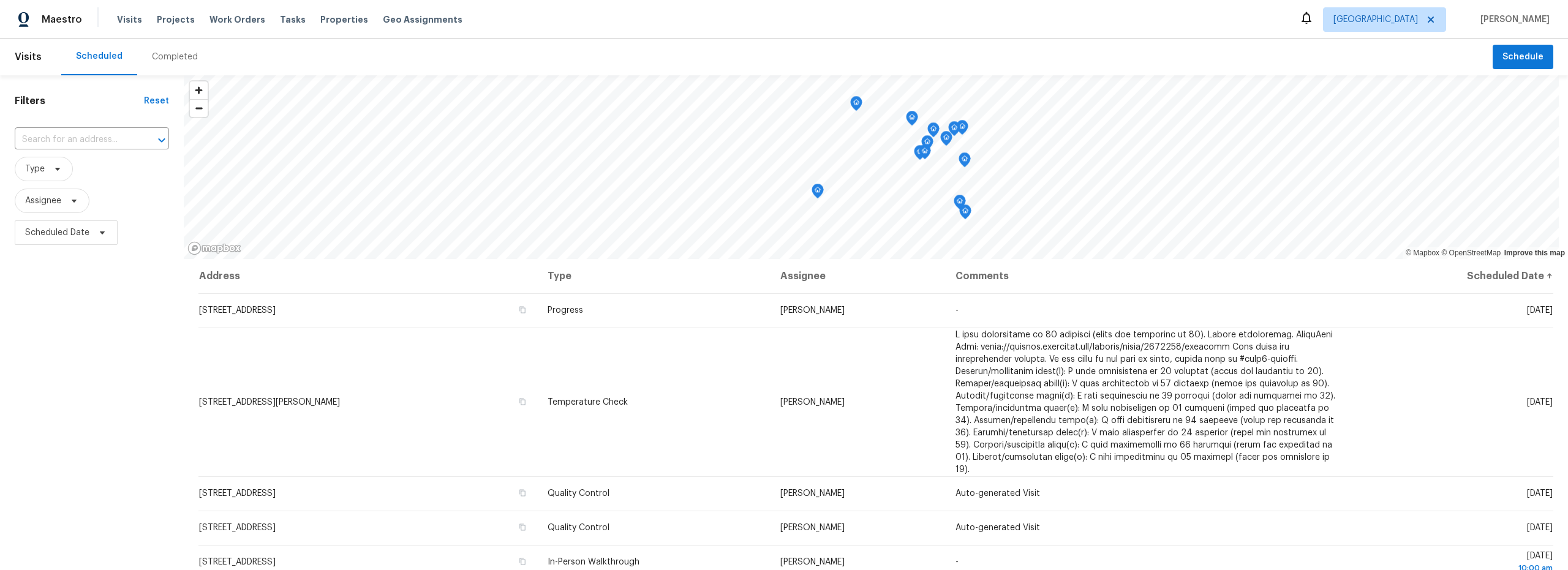
scroll to position [155, 0]
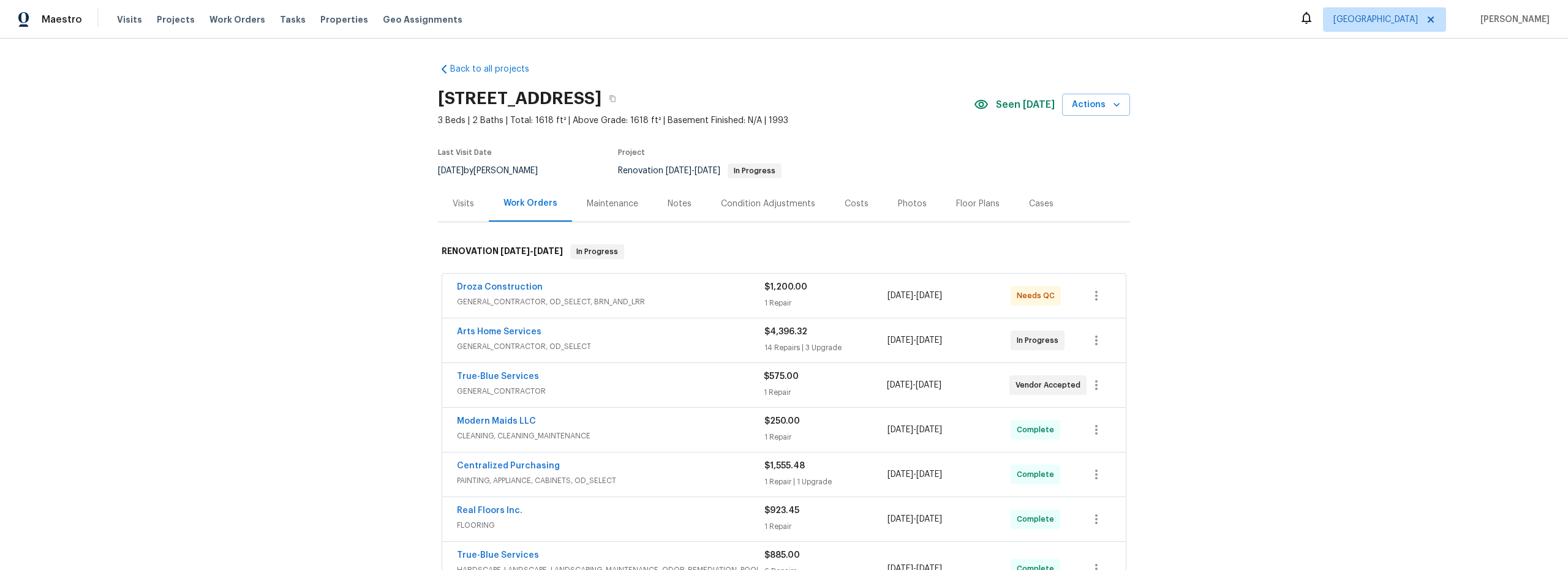
click at [724, 296] on span "GENERAL_CONTRACTOR, OD_SELECT, BRN_AND_LRR" at bounding box center [610, 301] width 308 height 12
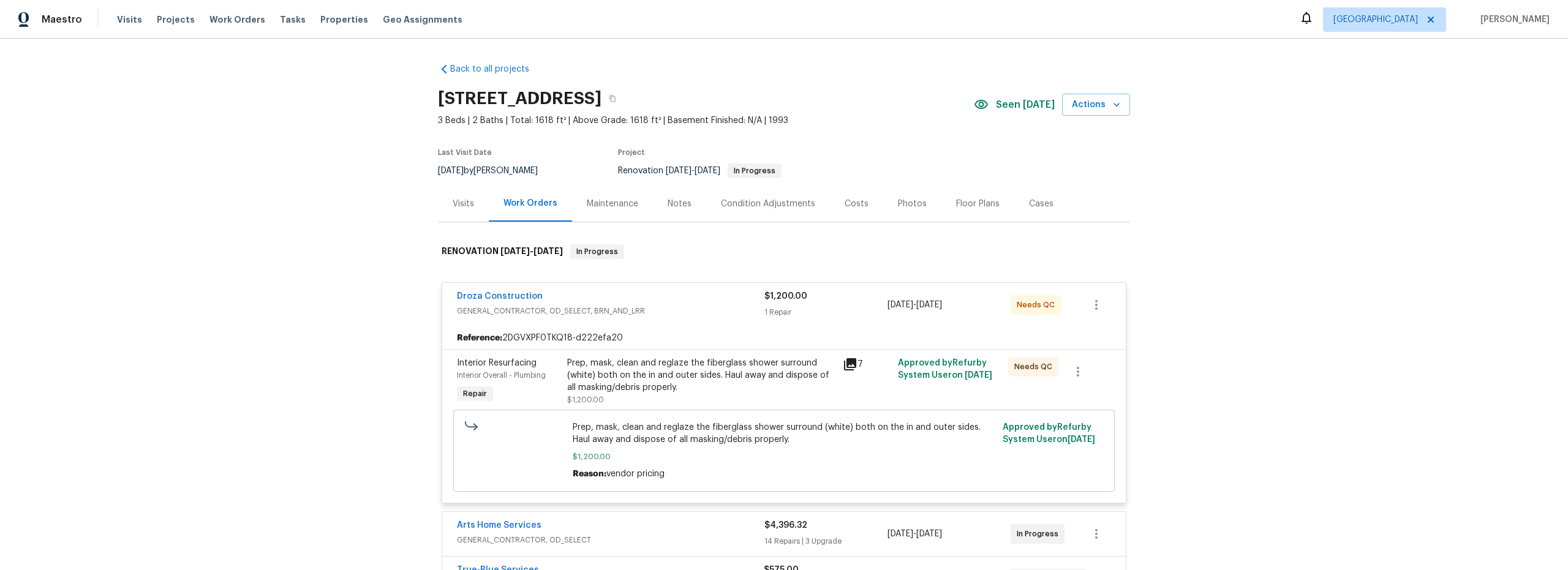
click at [709, 388] on div "Prep, mask, clean and reglaze the fiberglass shower surround (white) both on th…" at bounding box center [701, 375] width 268 height 37
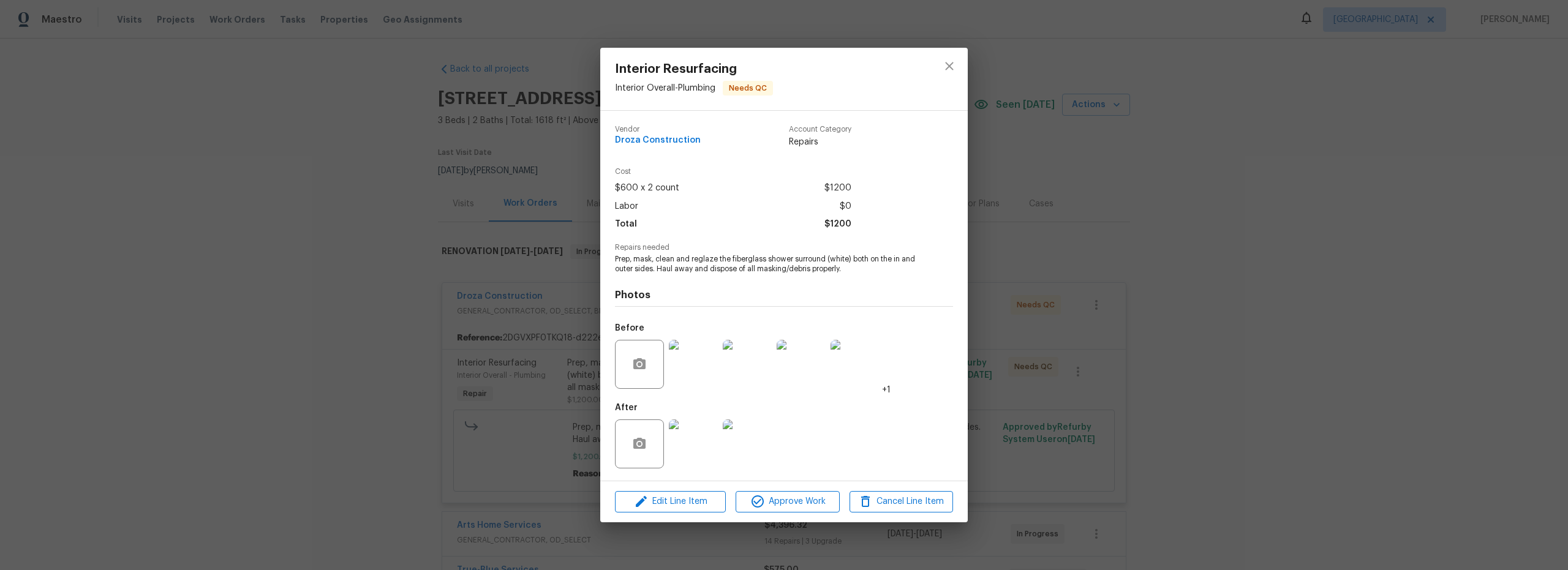
click at [709, 459] on img at bounding box center [693, 444] width 49 height 49
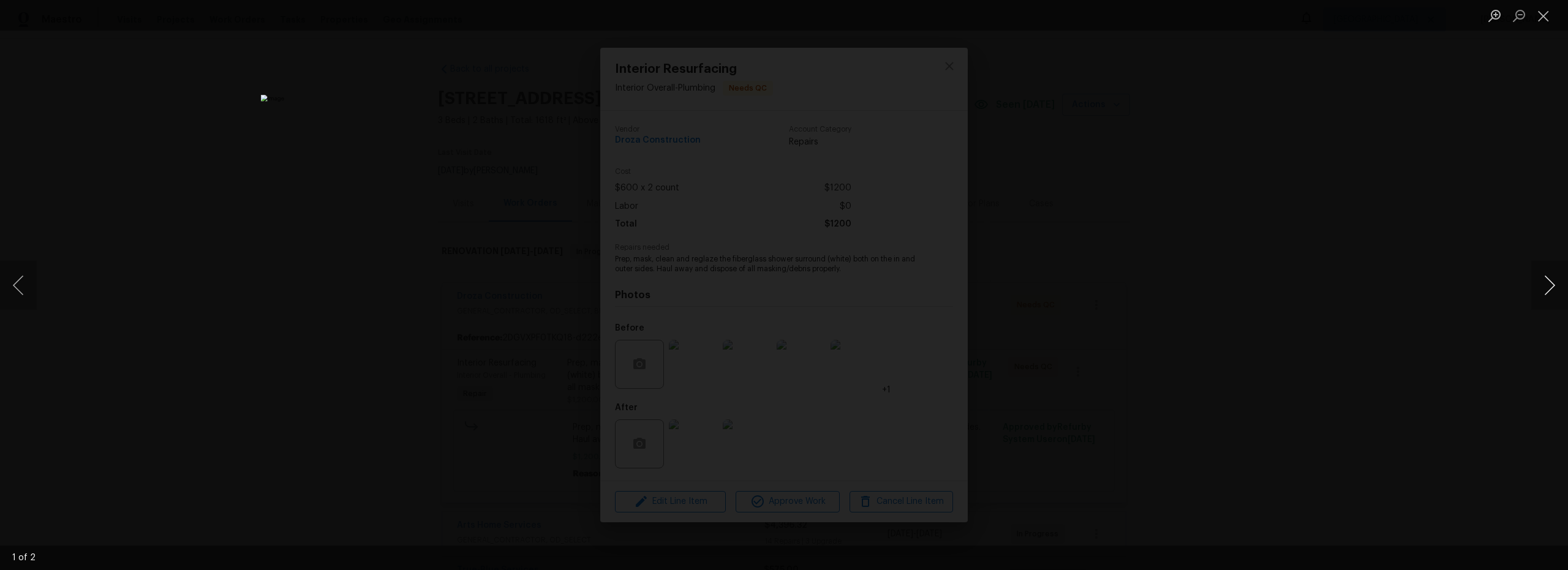
click at [1549, 288] on button "Next image" at bounding box center [1549, 285] width 37 height 49
click at [27, 285] on button "Previous image" at bounding box center [19, 285] width 37 height 49
click at [1546, 24] on button "Close lightbox" at bounding box center [1543, 15] width 24 height 22
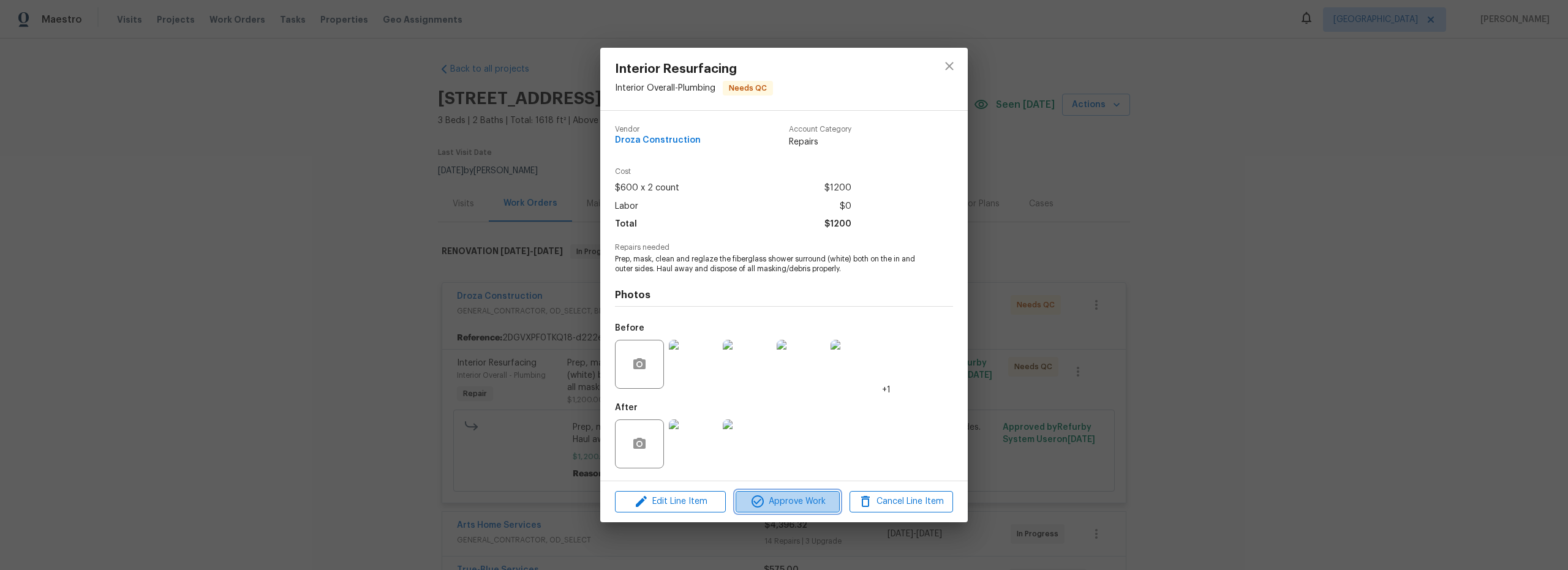
click at [786, 503] on span "Approve Work" at bounding box center [787, 502] width 96 height 15
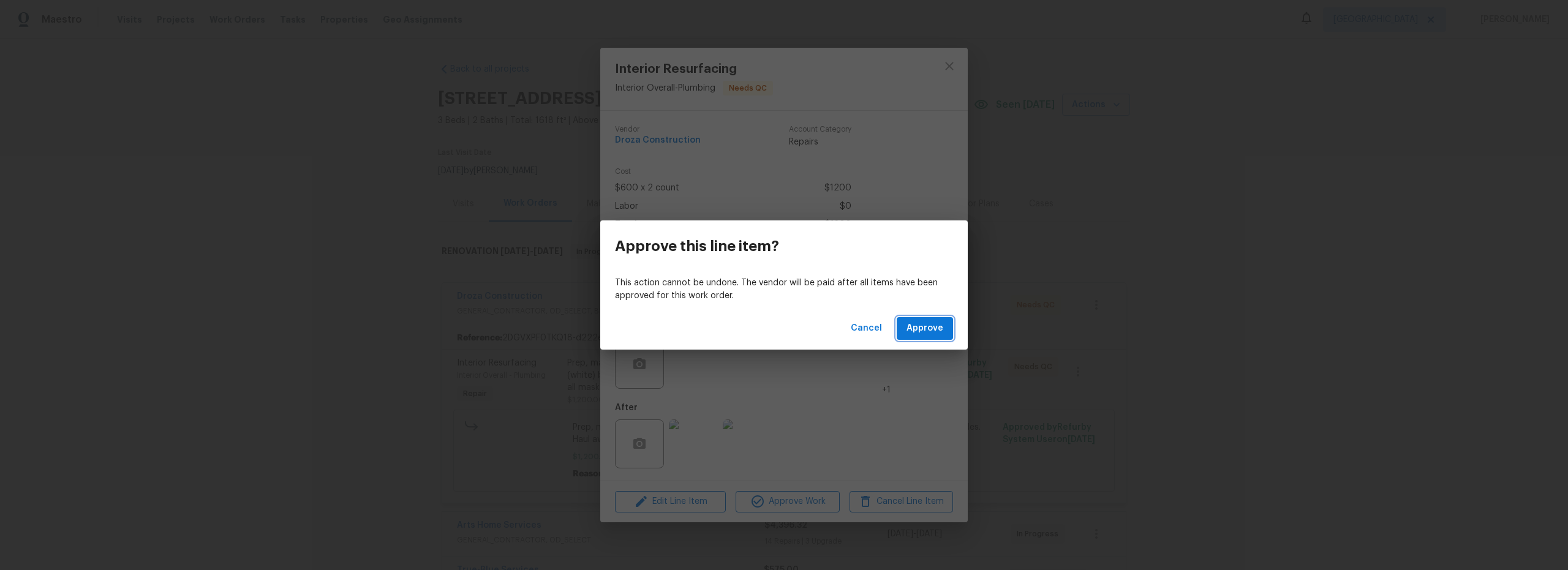
click at [937, 328] on span "Approve" at bounding box center [925, 328] width 37 height 15
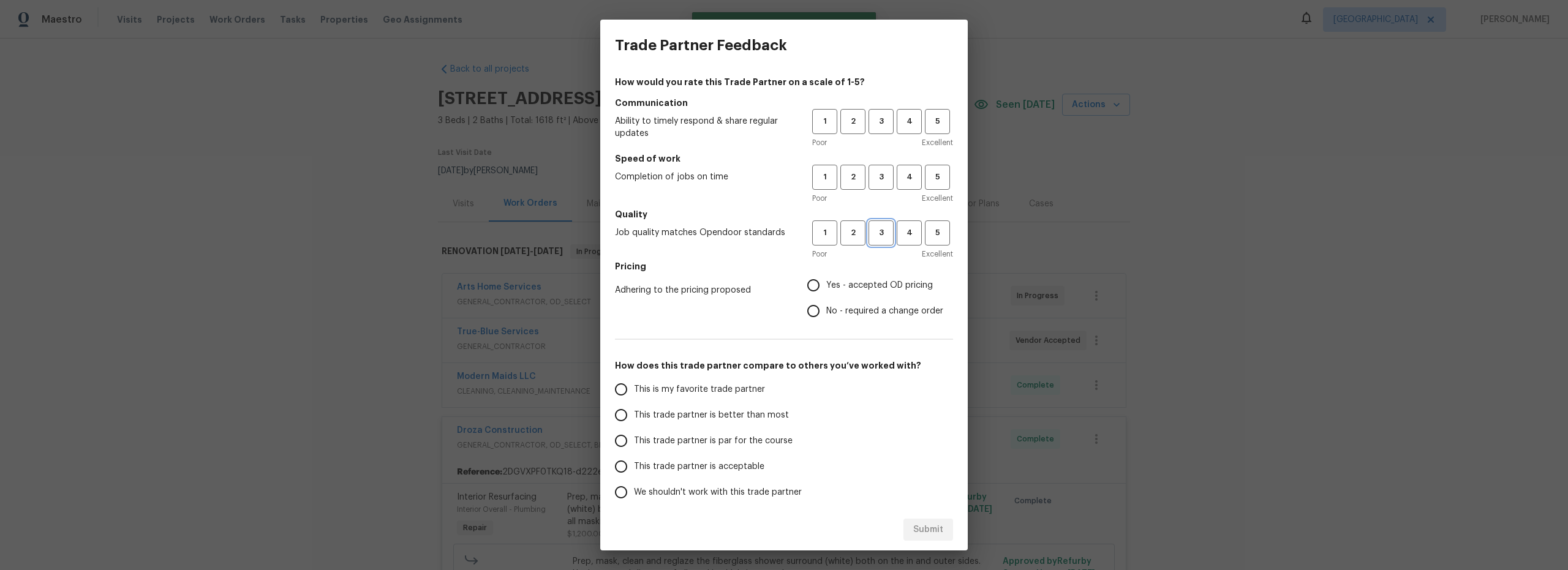
drag, startPoint x: 874, startPoint y: 237, endPoint x: 876, endPoint y: 196, distance: 41.0
click at [874, 235] on span "3" at bounding box center [881, 233] width 23 height 14
click at [875, 183] on span "3" at bounding box center [881, 176] width 23 height 14
click at [875, 126] on span "3" at bounding box center [881, 121] width 23 height 14
click at [805, 283] on input "Yes - accepted OD pricing" at bounding box center [813, 285] width 26 height 26
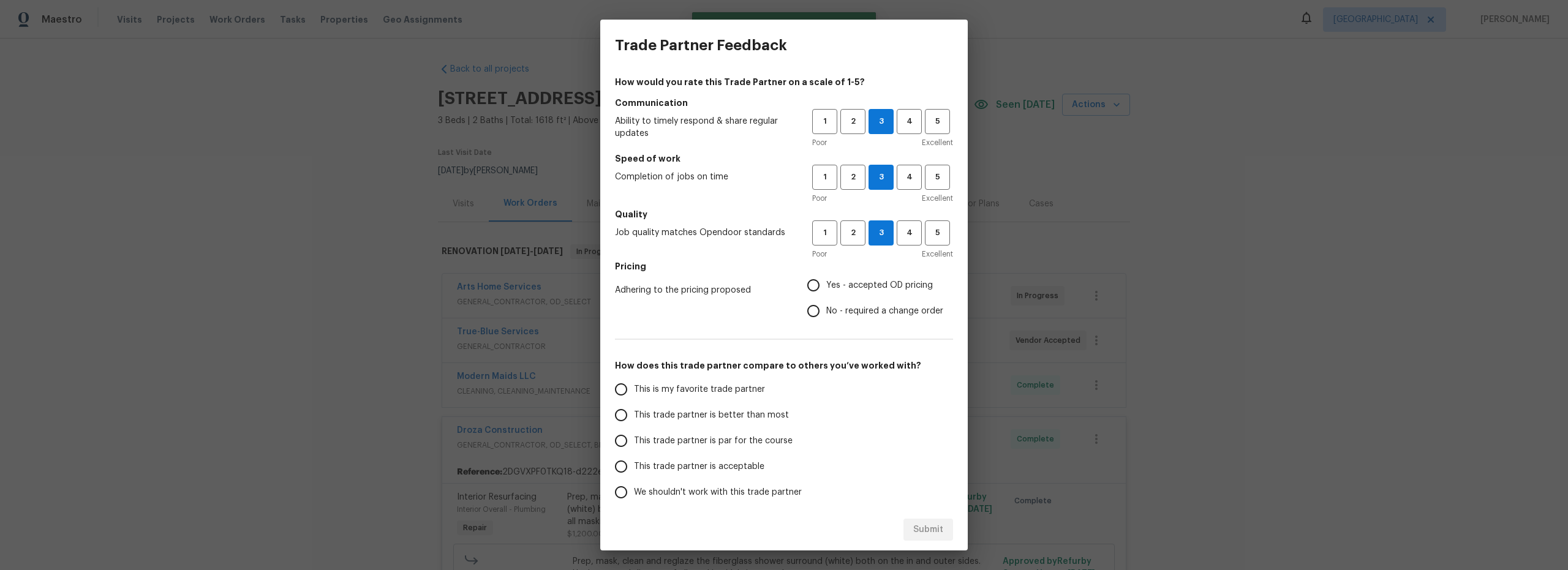
radio input "true"
click at [635, 420] on span "This trade partner is better than most" at bounding box center [711, 415] width 155 height 13
click at [634, 420] on input "This trade partner is better than most" at bounding box center [621, 415] width 26 height 26
click at [922, 527] on span "Submit" at bounding box center [928, 530] width 30 height 15
radio input "true"
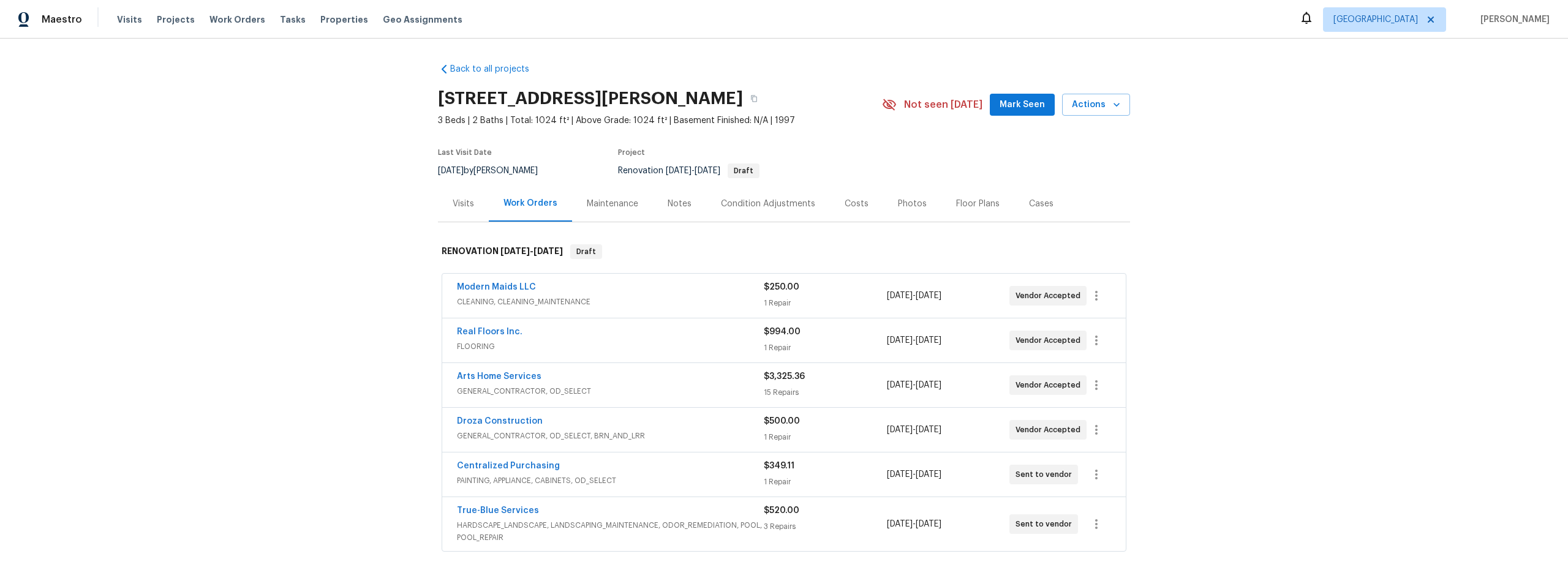
scroll to position [11, 0]
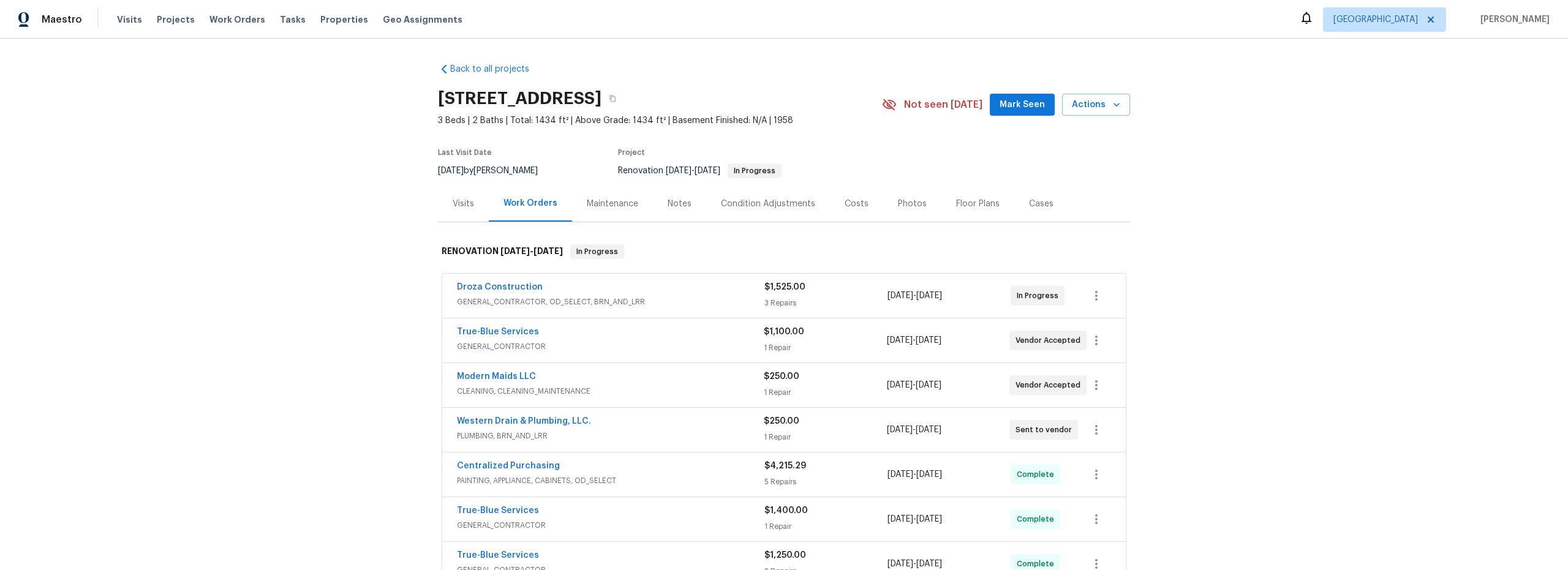
drag, startPoint x: 675, startPoint y: 207, endPoint x: 681, endPoint y: 212, distance: 7.8
click at [675, 207] on div "Notes" at bounding box center [680, 204] width 24 height 12
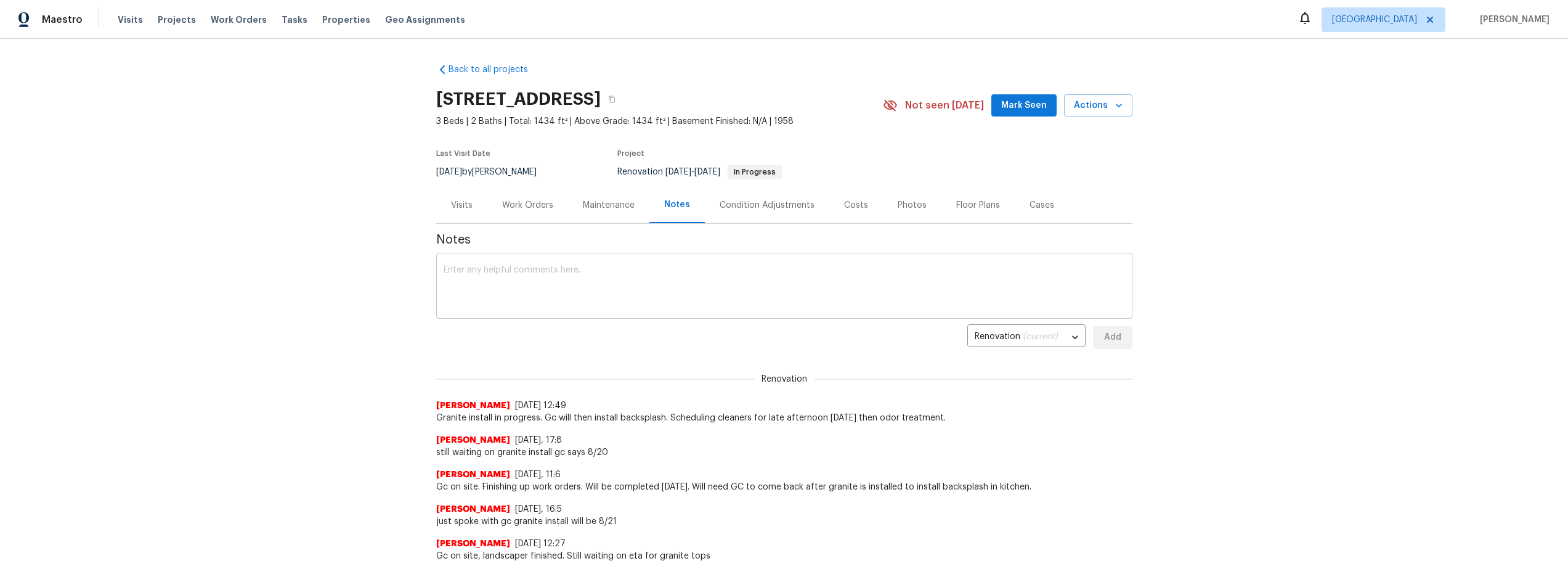
click at [592, 279] on textarea at bounding box center [784, 287] width 681 height 43
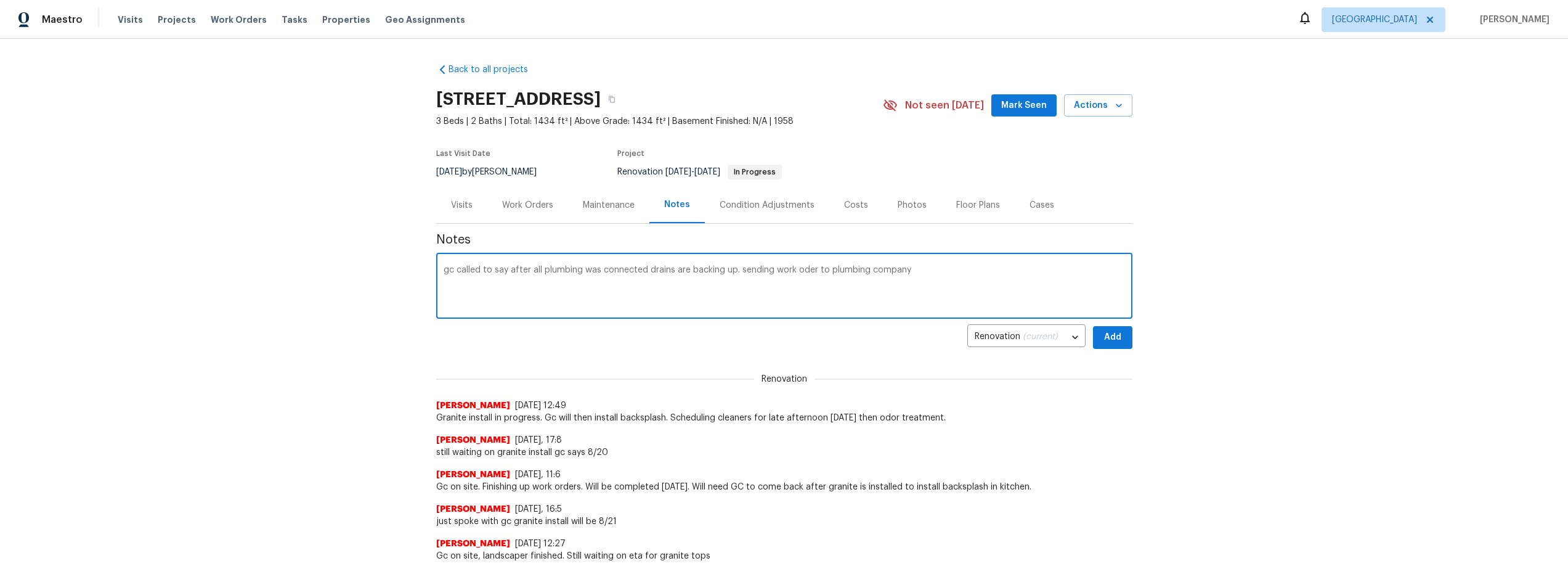
type textarea "gc called to say after all plumbing was connected drains are backing up. sendin…"
click at [1107, 333] on span "Add" at bounding box center [1113, 337] width 19 height 15
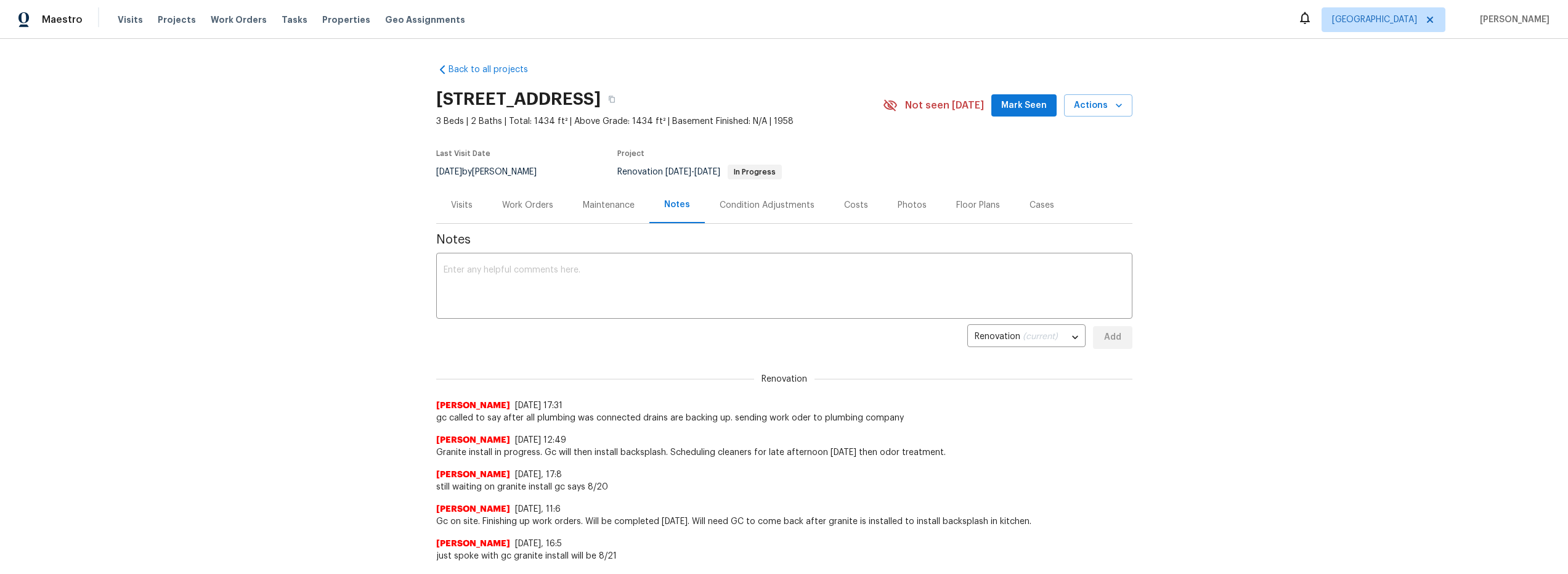
click at [535, 204] on div "Work Orders" at bounding box center [528, 205] width 51 height 12
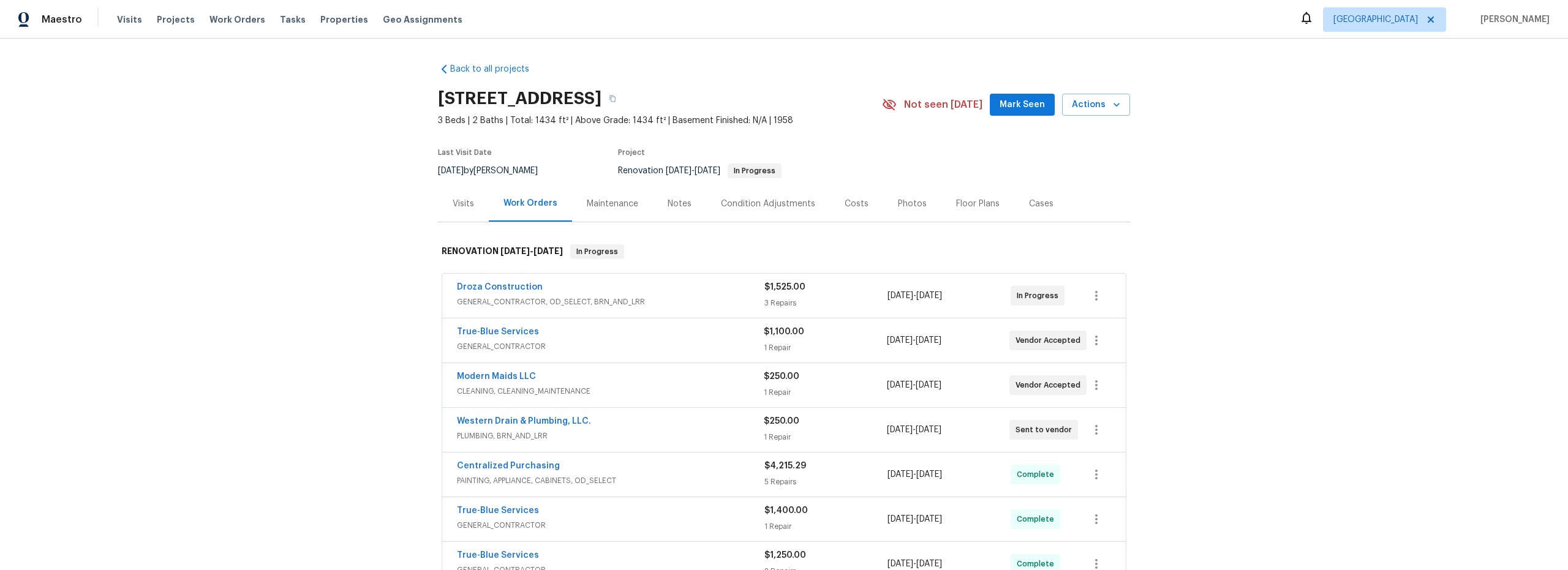
click at [686, 436] on span "PLUMBING, BRN_AND_LRR" at bounding box center [610, 436] width 307 height 12
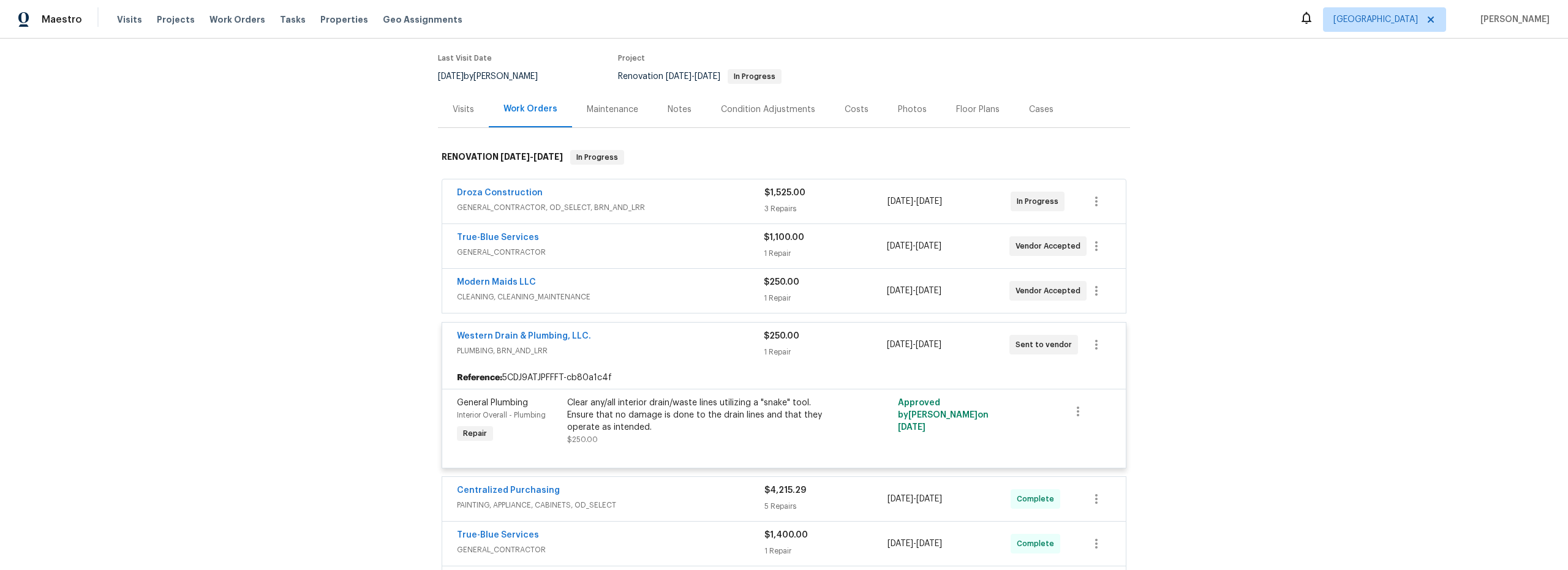
scroll to position [96, 0]
click at [684, 435] on div "Clear any/all interior drain/waste lines utilizing a "snake" tool. Ensure that …" at bounding box center [701, 419] width 268 height 49
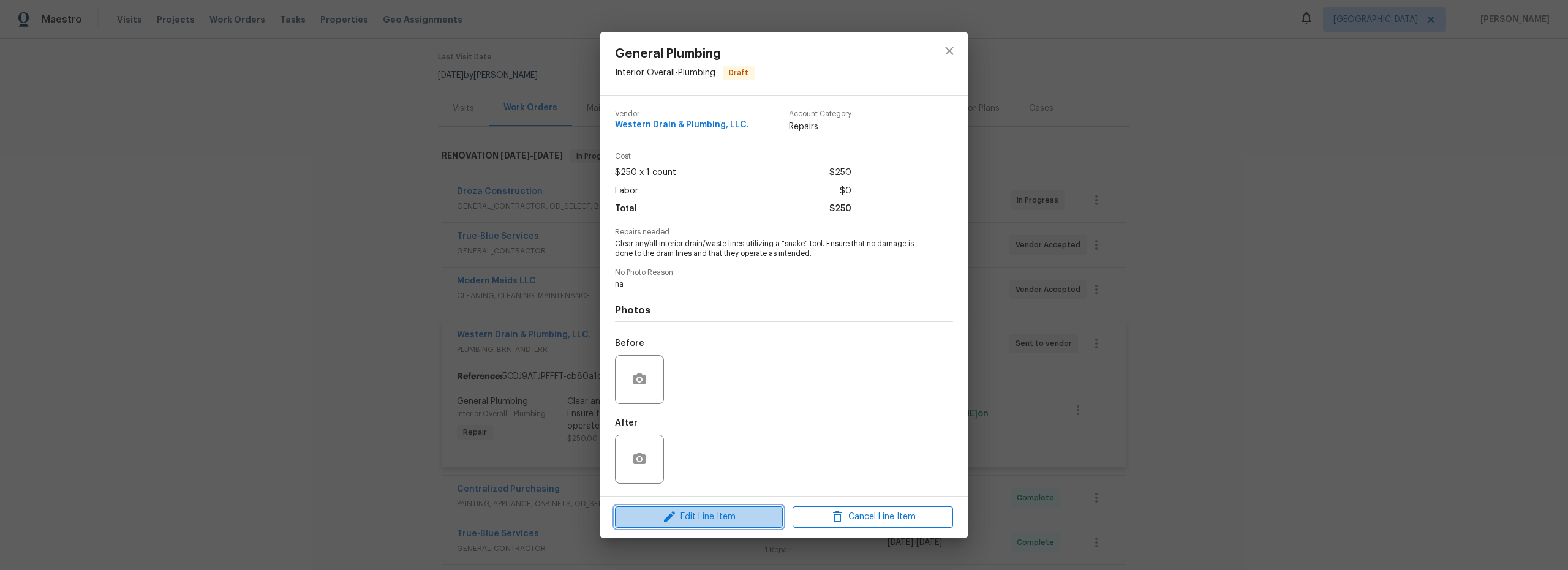
click at [704, 518] on span "Edit Line Item" at bounding box center [698, 517] width 160 height 15
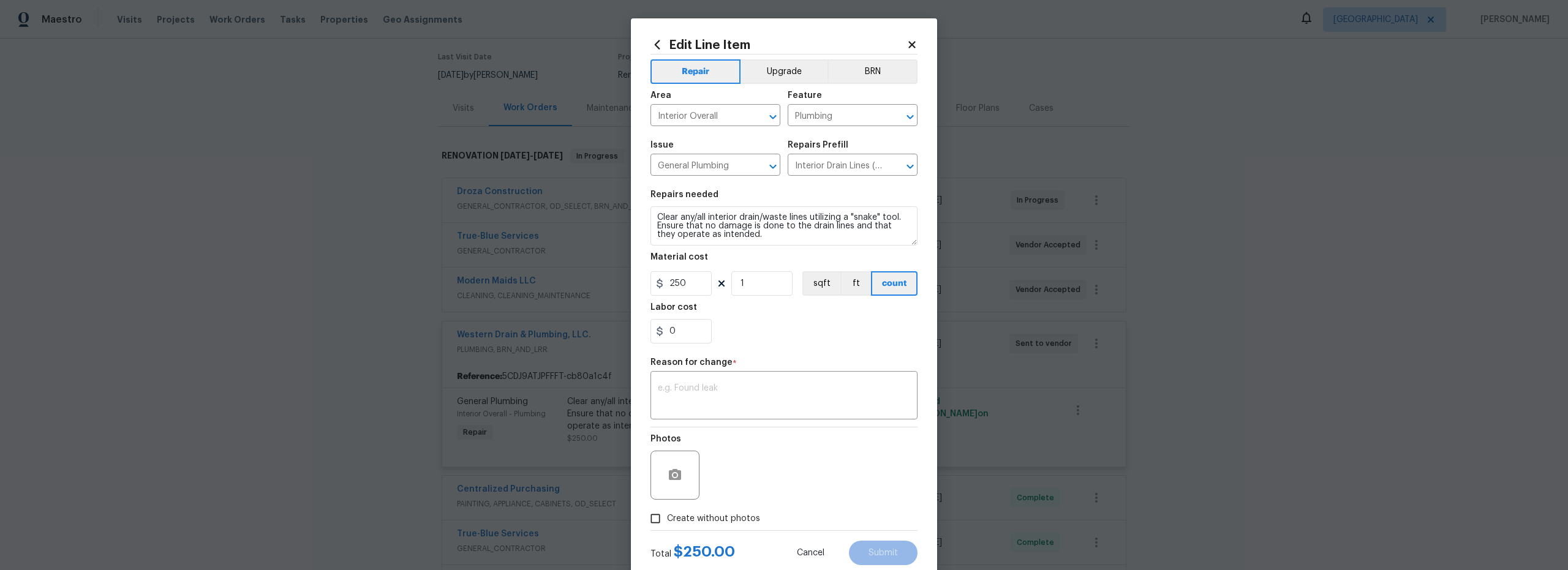
click at [908, 49] on icon at bounding box center [912, 45] width 11 height 11
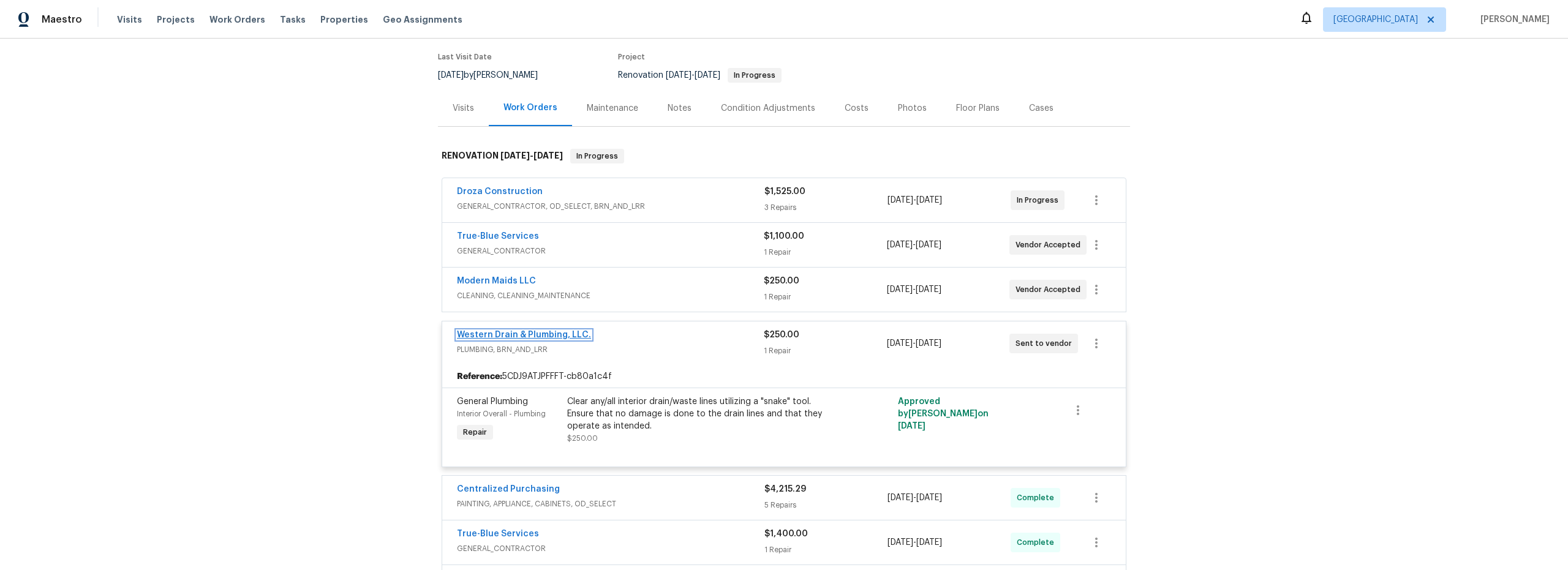
click at [571, 333] on link "Western Drain & Plumbing, LLC." at bounding box center [523, 335] width 134 height 9
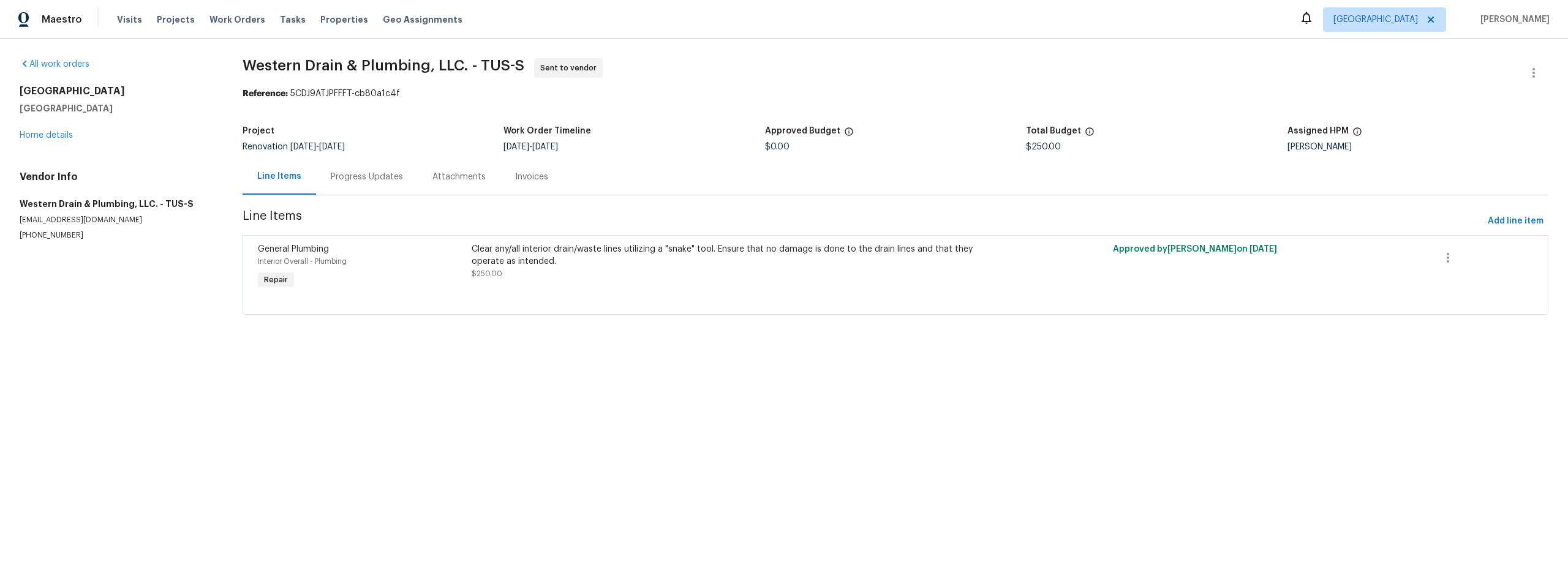
click at [366, 180] on div "Progress Updates" at bounding box center [367, 176] width 72 height 12
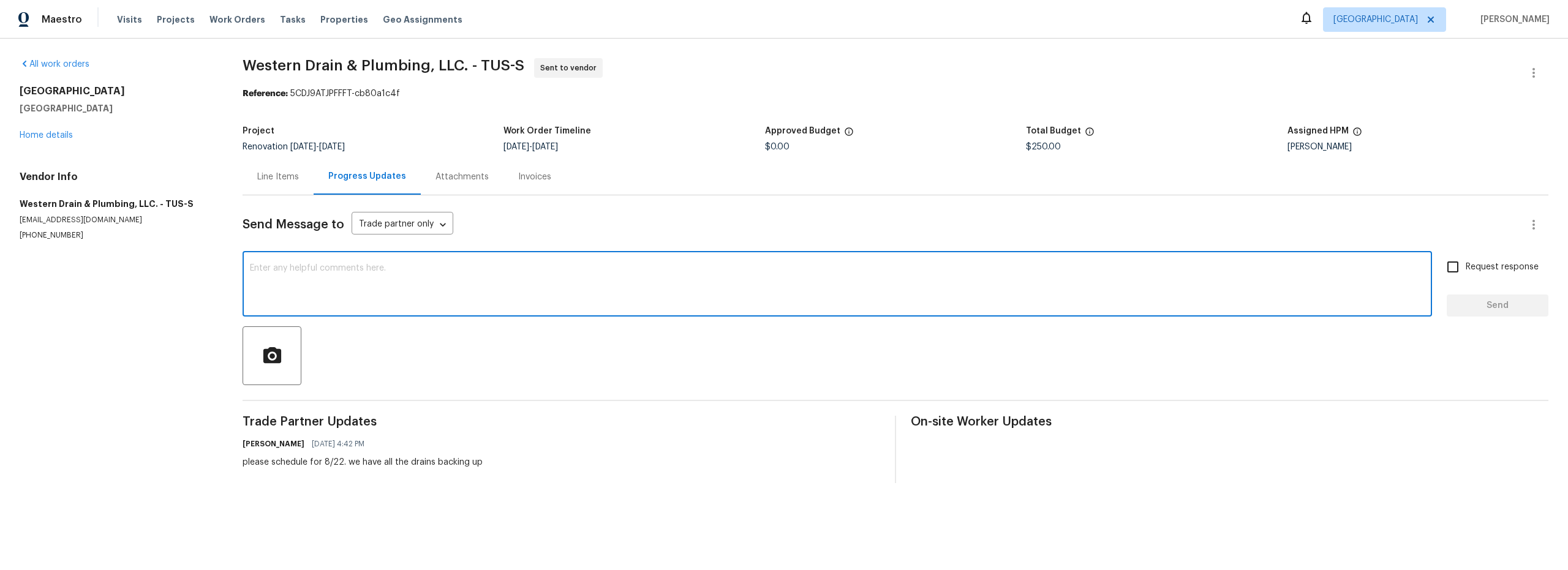
click at [385, 288] on textarea at bounding box center [837, 285] width 1174 height 43
click at [298, 268] on textarea "please call steve with findings and cost and i can approve it 267-799-3273 than…" at bounding box center [837, 285] width 1174 height 43
click at [292, 269] on textarea "please call steve with findings and cost and i can approve it 267-799-3273 than…" at bounding box center [837, 285] width 1174 height 43
type textarea "please call Steve with findings and cost and i can approve it 267-799-3273 than…"
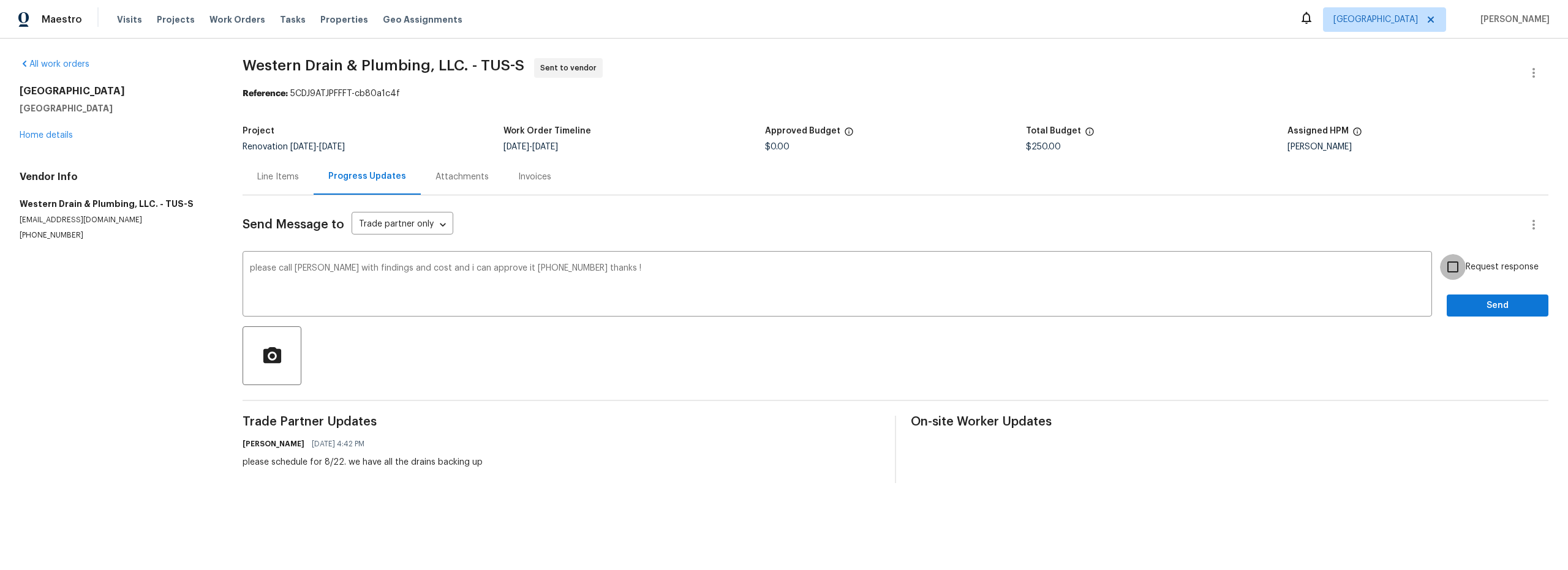
click at [1447, 269] on input "Request response" at bounding box center [1453, 267] width 26 height 26
checkbox input "true"
click at [1488, 299] on span "Send" at bounding box center [1497, 305] width 82 height 15
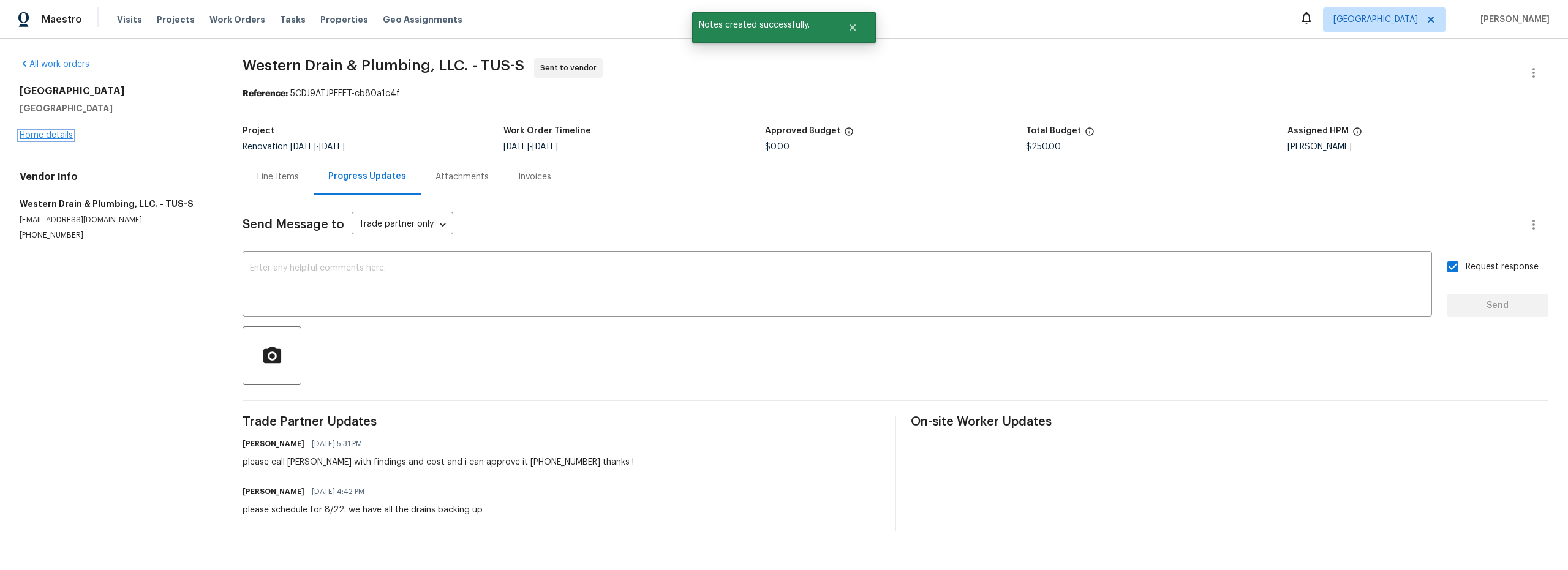
click at [63, 134] on link "Home details" at bounding box center [46, 135] width 53 height 9
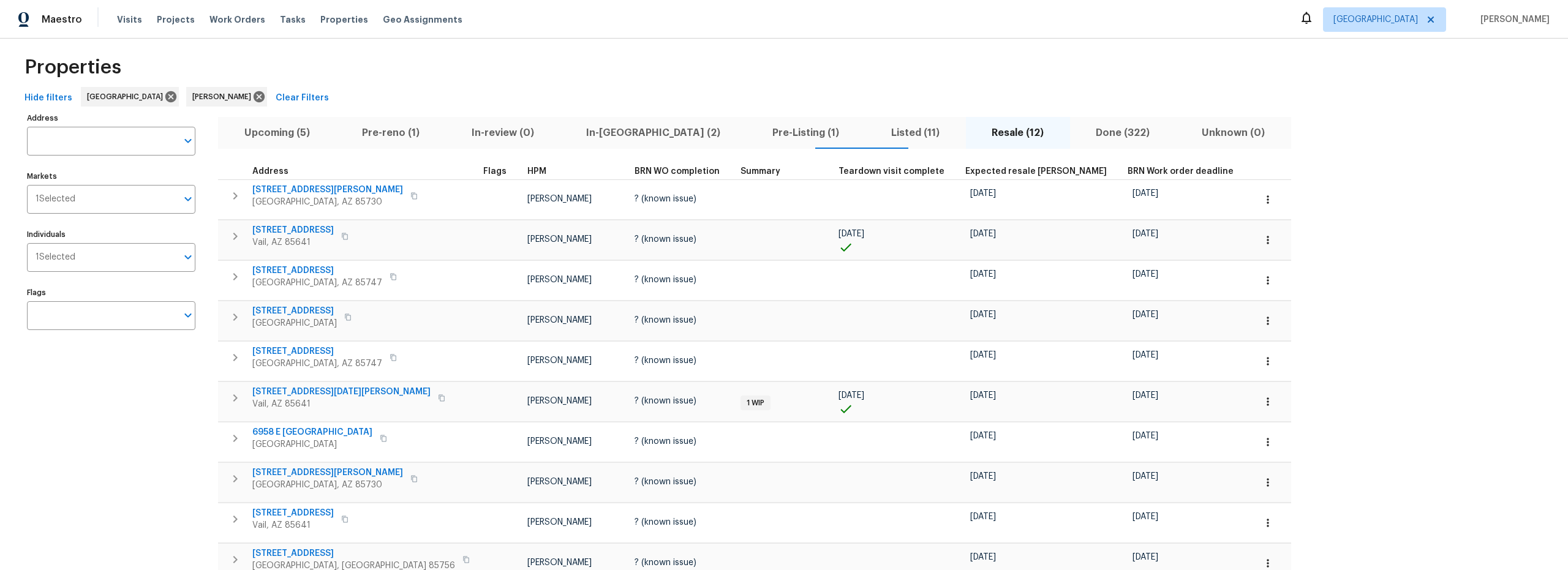
scroll to position [11, 0]
click at [615, 134] on span "In-[GEOGRAPHIC_DATA] (2)" at bounding box center [652, 131] width 172 height 17
